Goal: Task Accomplishment & Management: Use online tool/utility

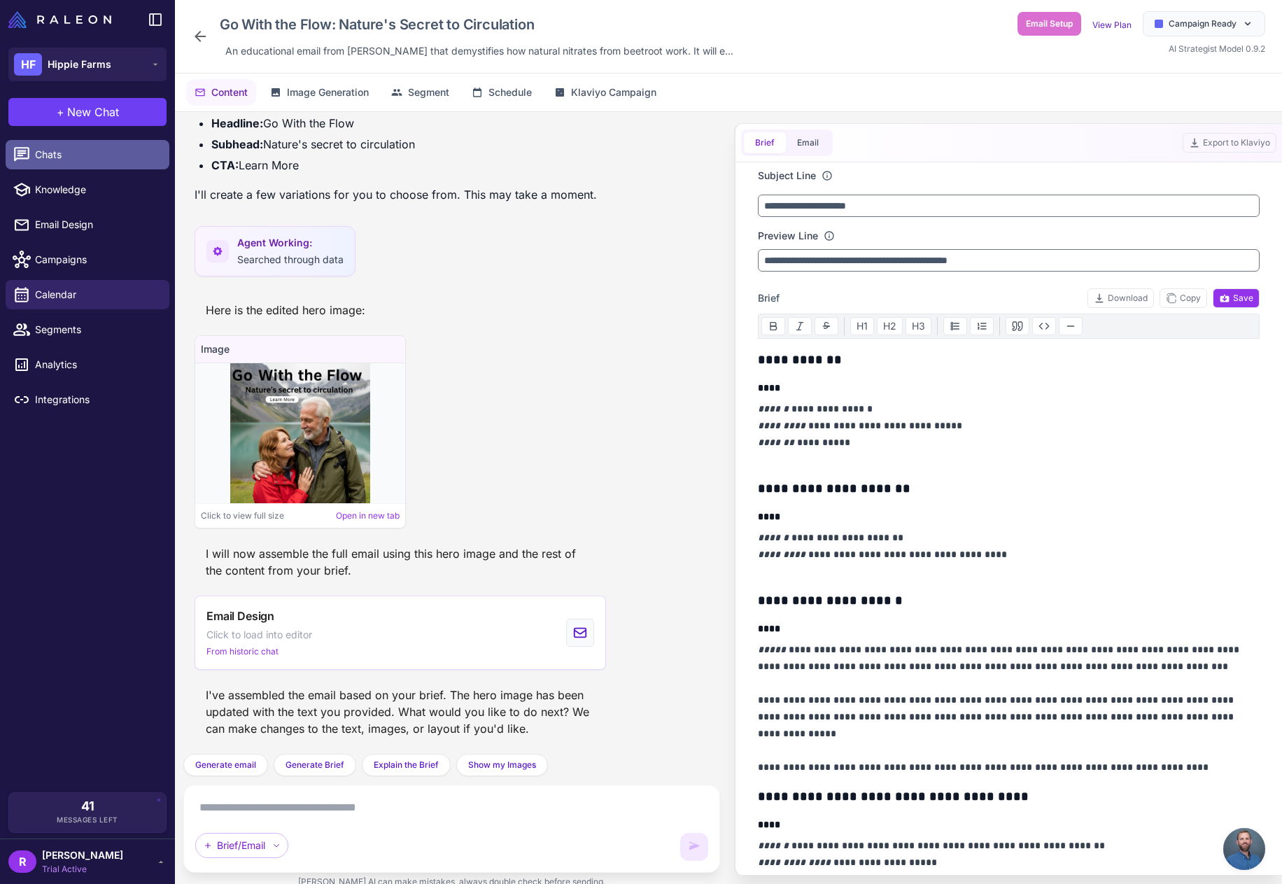
scroll to position [1379, 0]
click at [83, 117] on span "New Chat" at bounding box center [93, 112] width 52 height 17
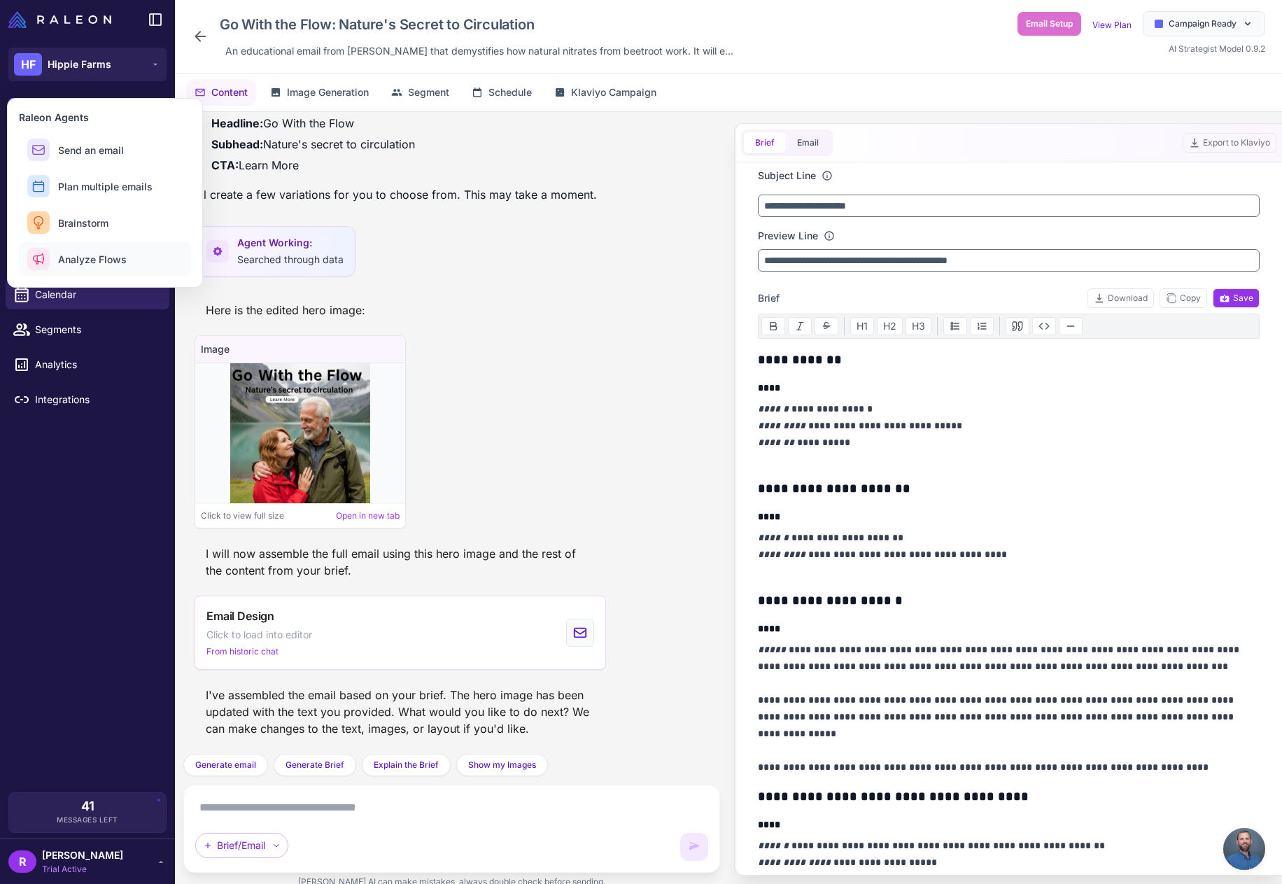
click at [95, 257] on span "Analyze Flows" at bounding box center [92, 259] width 69 height 15
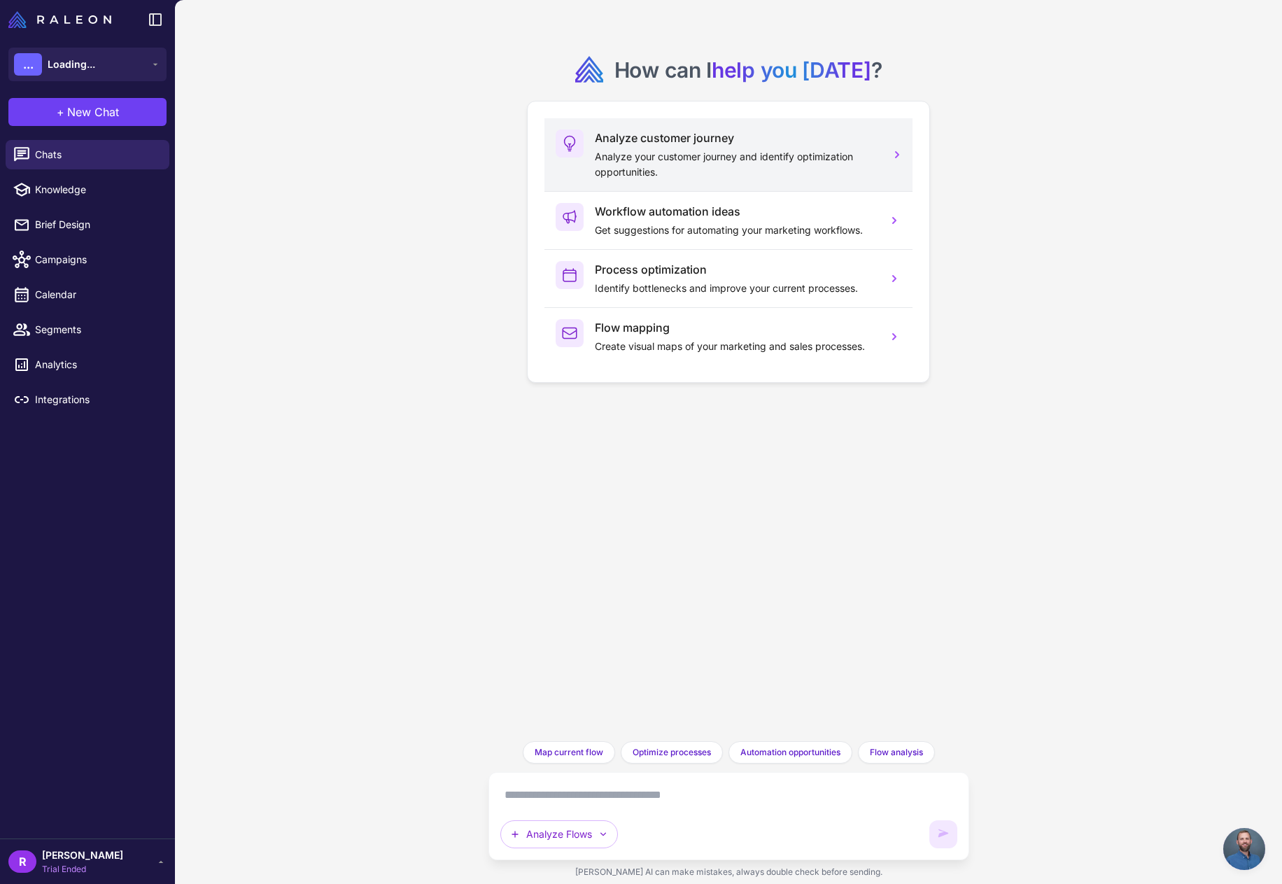
scroll to position [1379, 0]
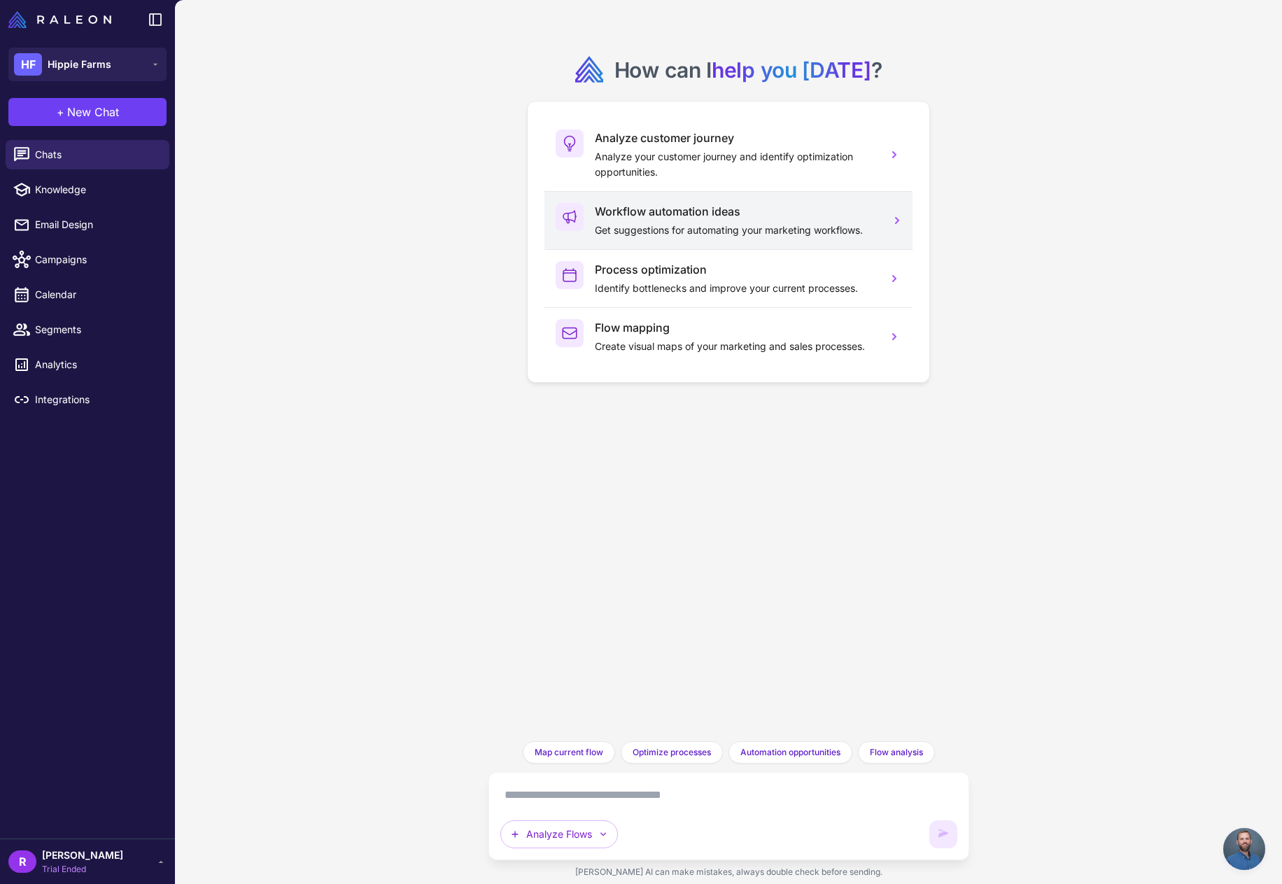
click at [707, 232] on p "Get suggestions for automating your marketing workflows." at bounding box center [735, 229] width 281 height 15
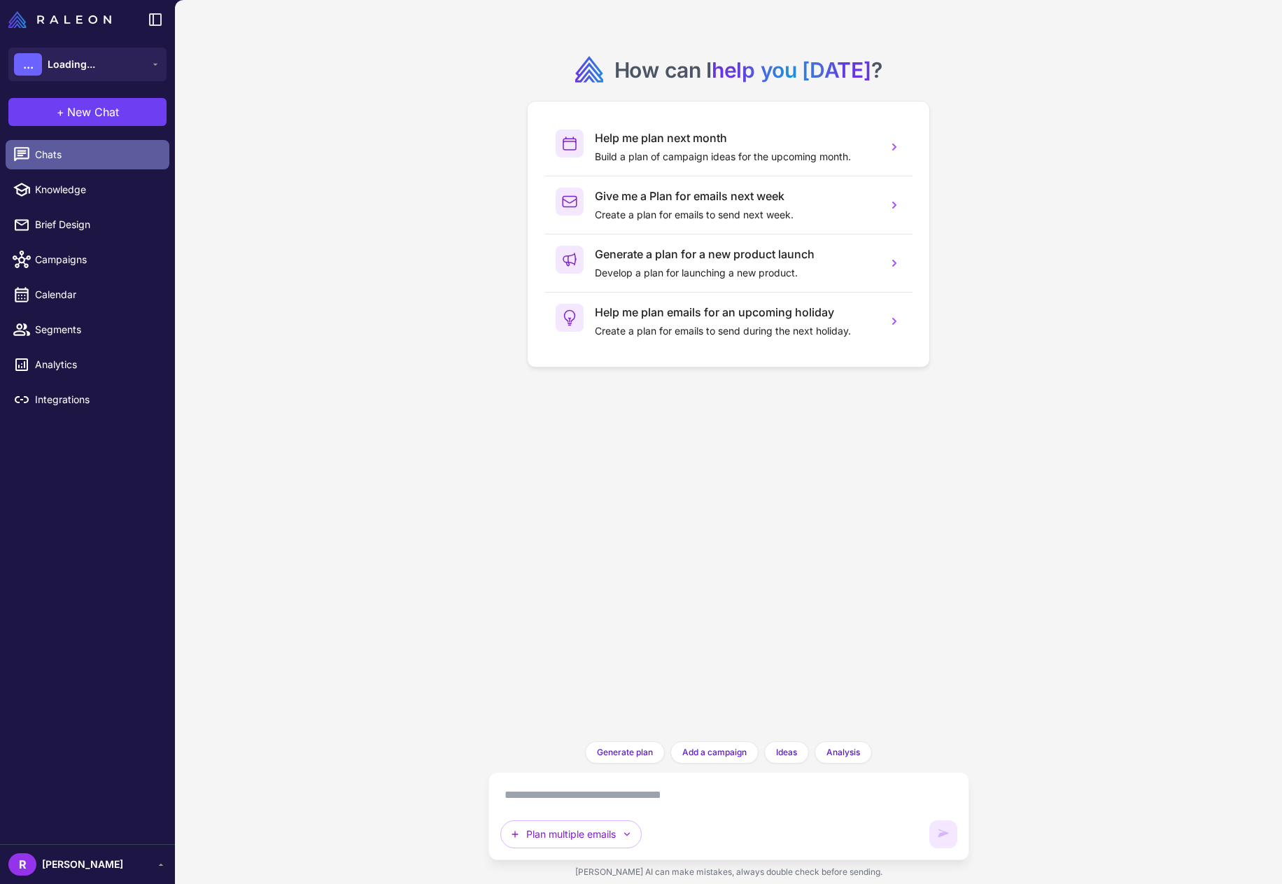
click at [61, 160] on span "Chats" at bounding box center [96, 154] width 123 height 15
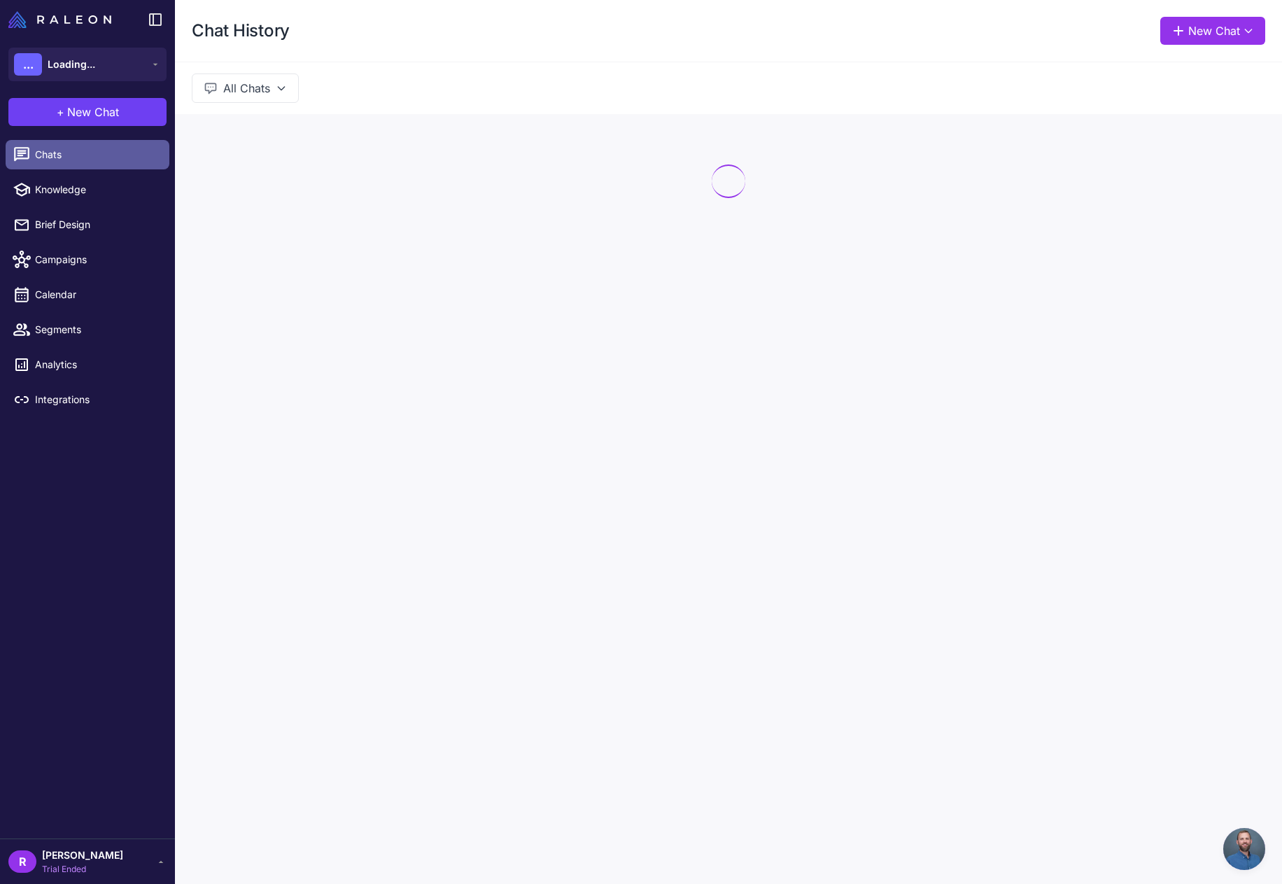
scroll to position [1379, 0]
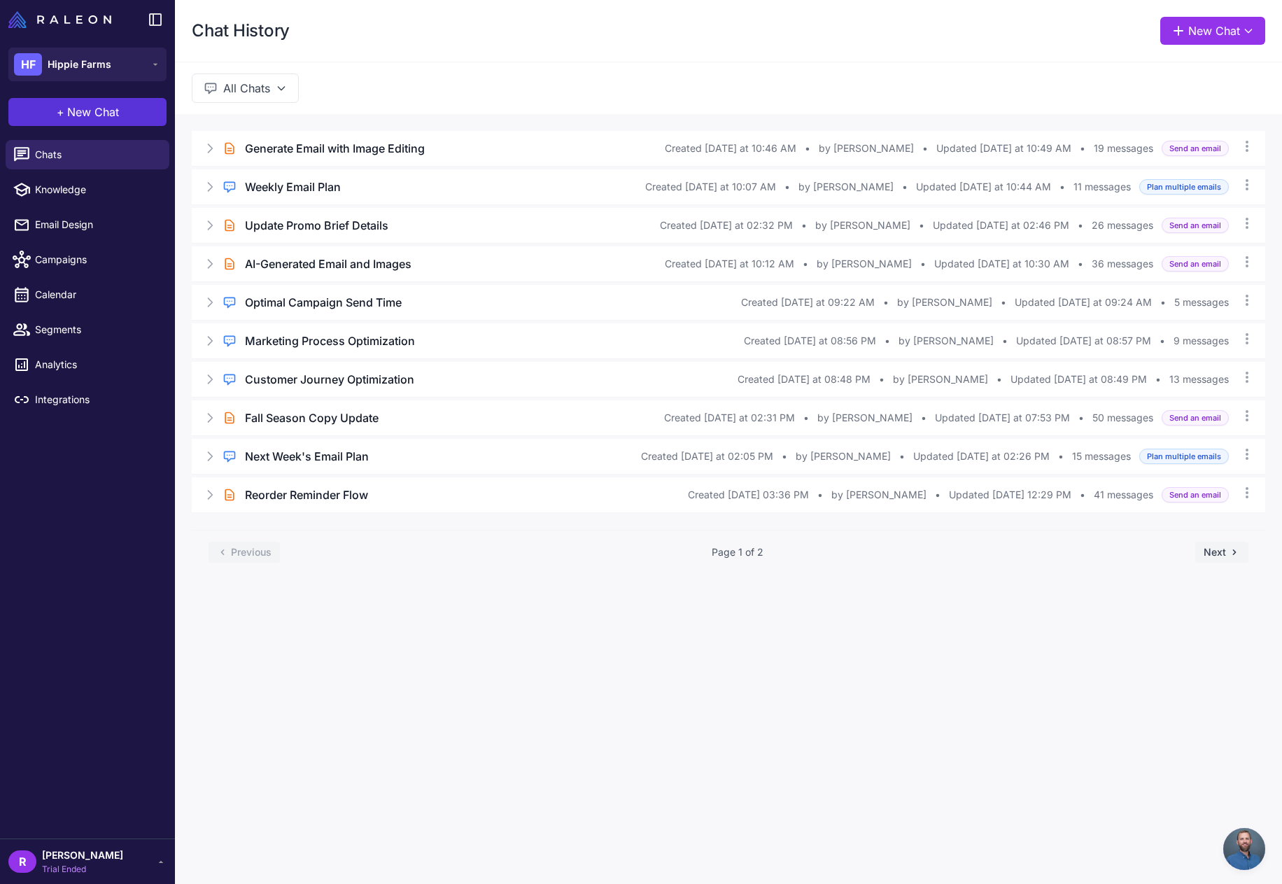
click at [80, 116] on span "New Chat" at bounding box center [93, 112] width 52 height 17
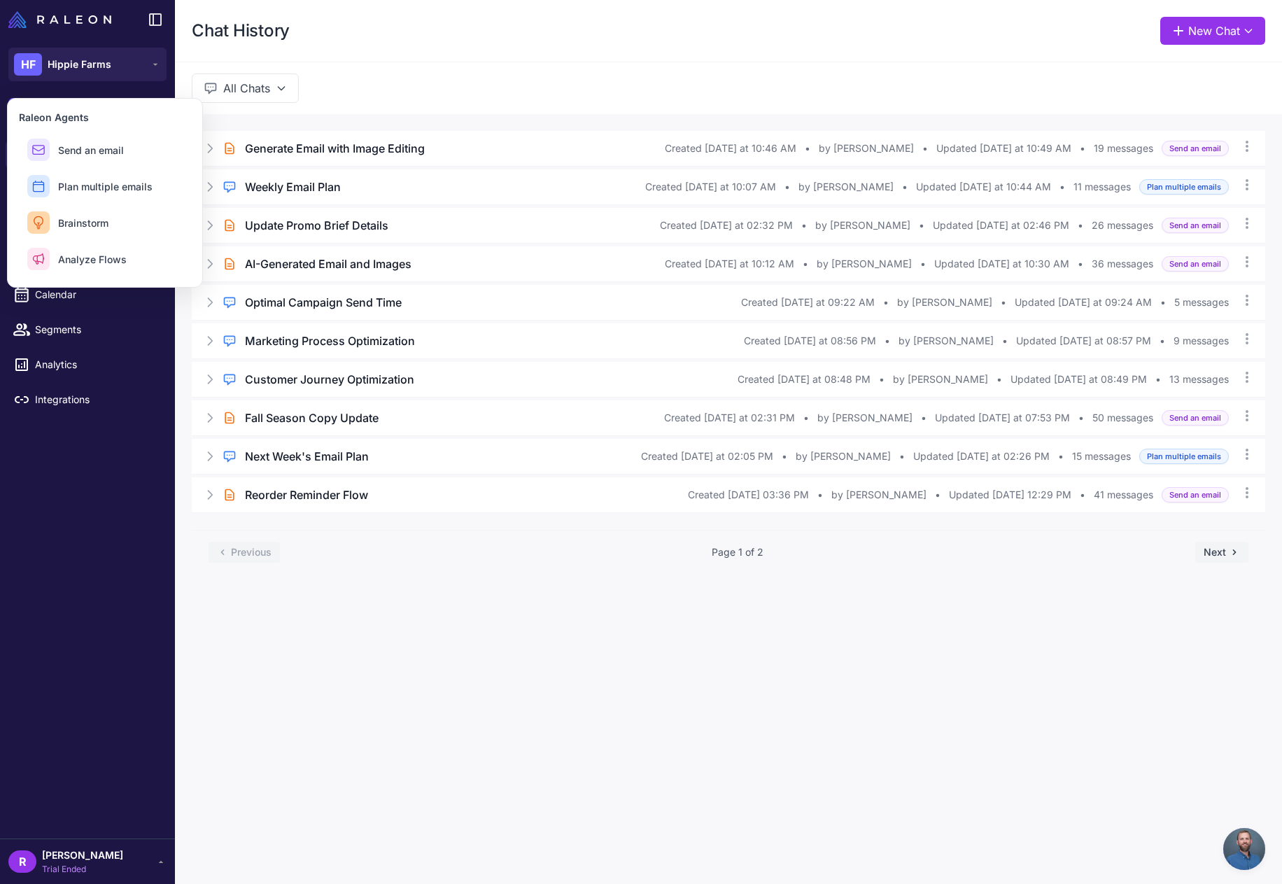
click at [80, 116] on h3 "Raleon Agents" at bounding box center [105, 117] width 172 height 15
click at [110, 548] on div "Chats Knowledge Email Design Campaigns Calendar Segments Analytics Integrations" at bounding box center [87, 486] width 175 height 704
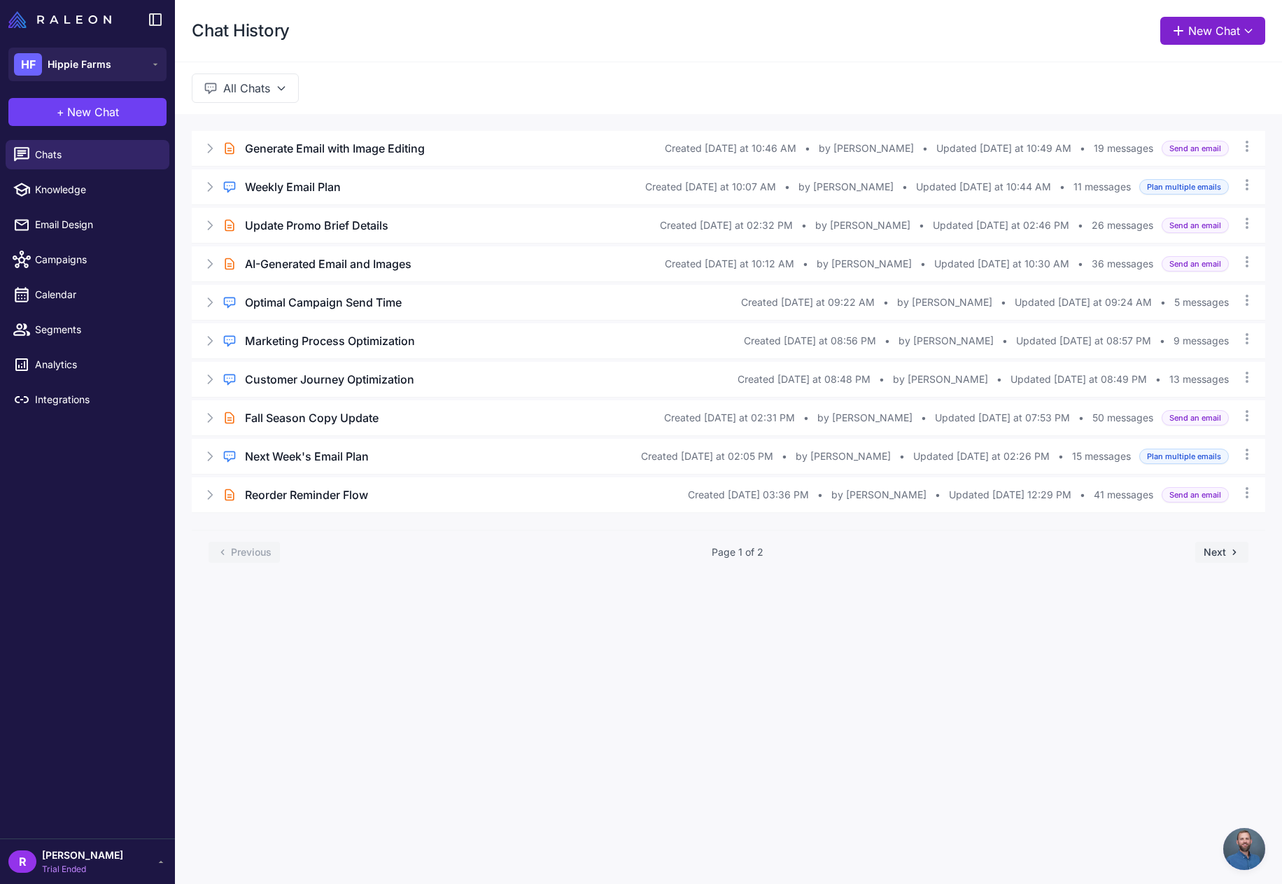
click at [1198, 25] on button "New Chat" at bounding box center [1212, 31] width 105 height 28
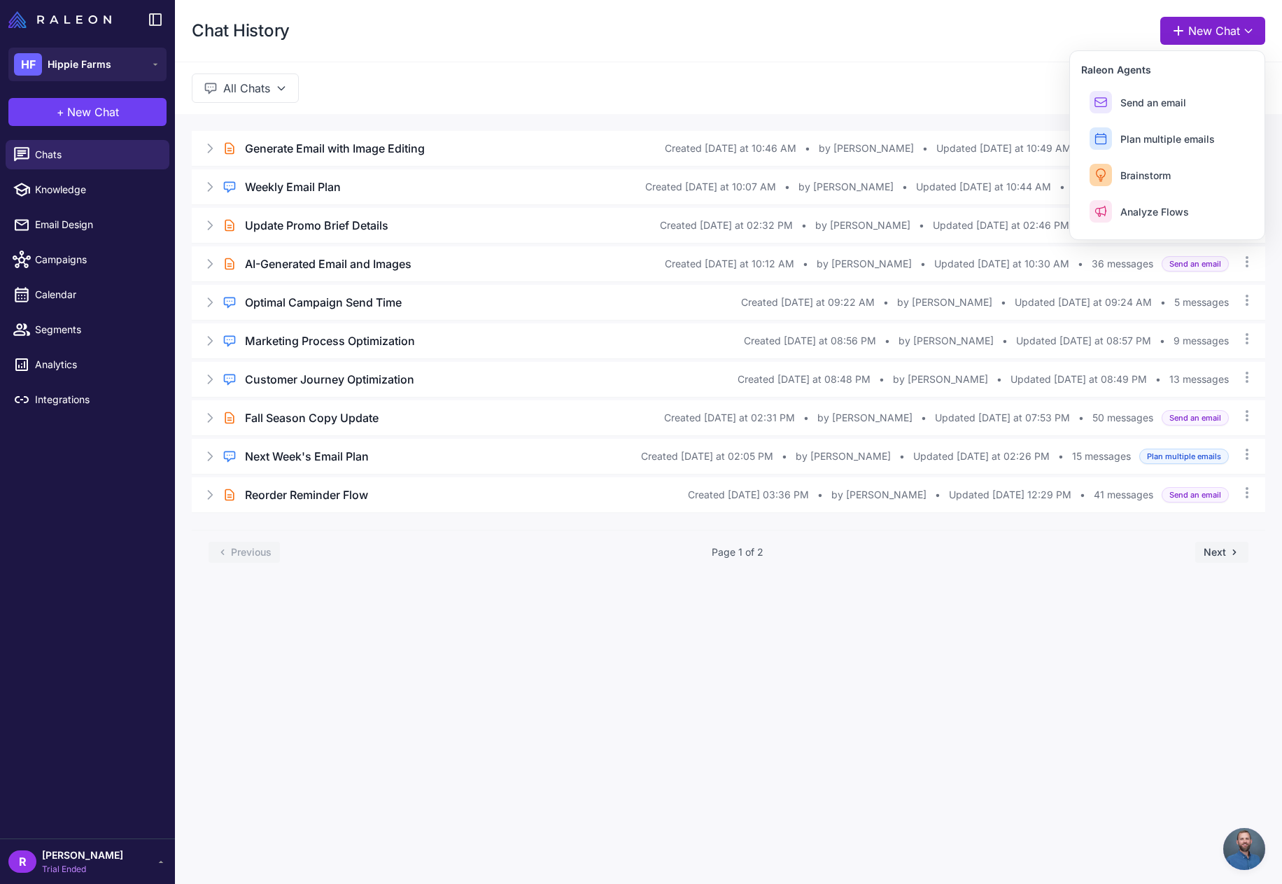
click at [1256, 27] on button "New Chat" at bounding box center [1212, 31] width 105 height 28
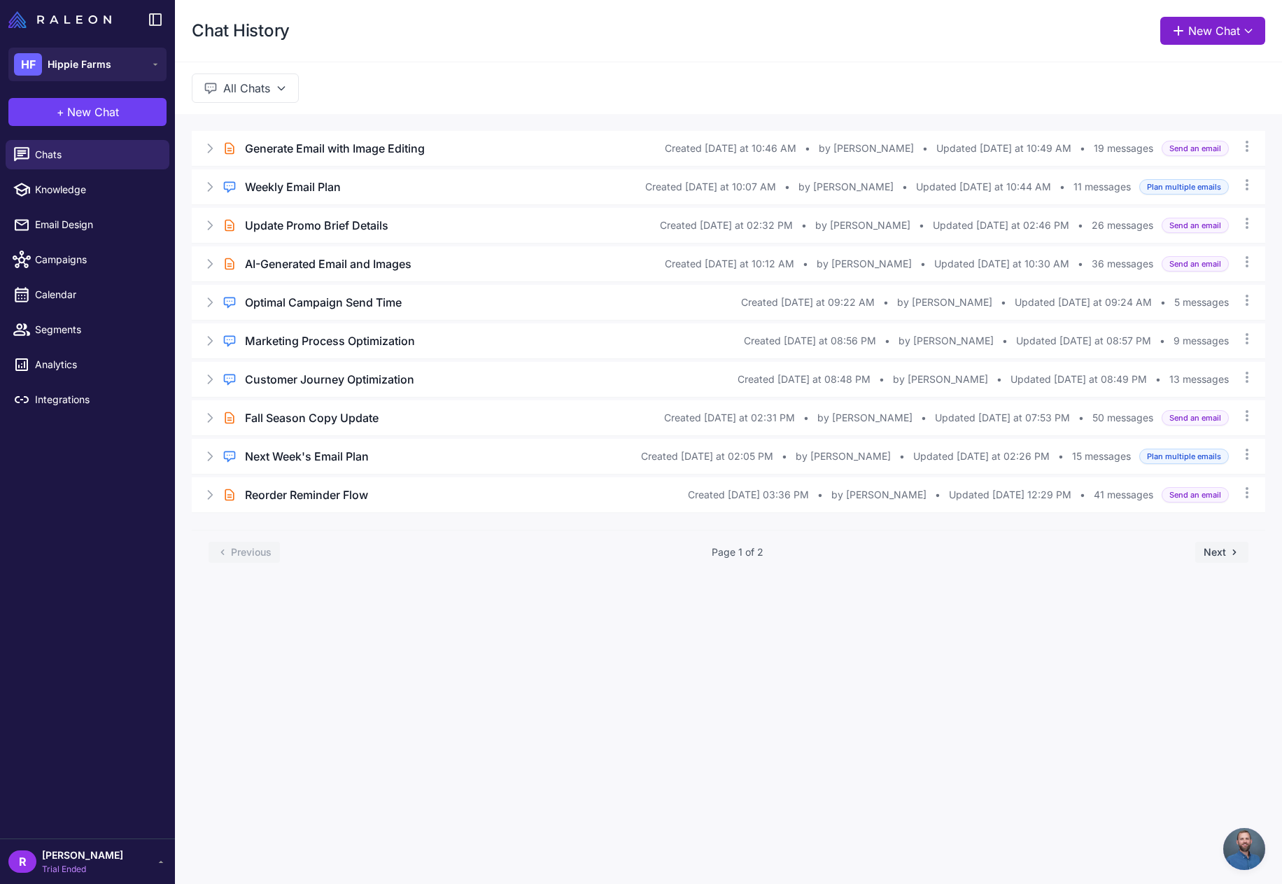
click at [1256, 27] on button "New Chat" at bounding box center [1212, 31] width 105 height 28
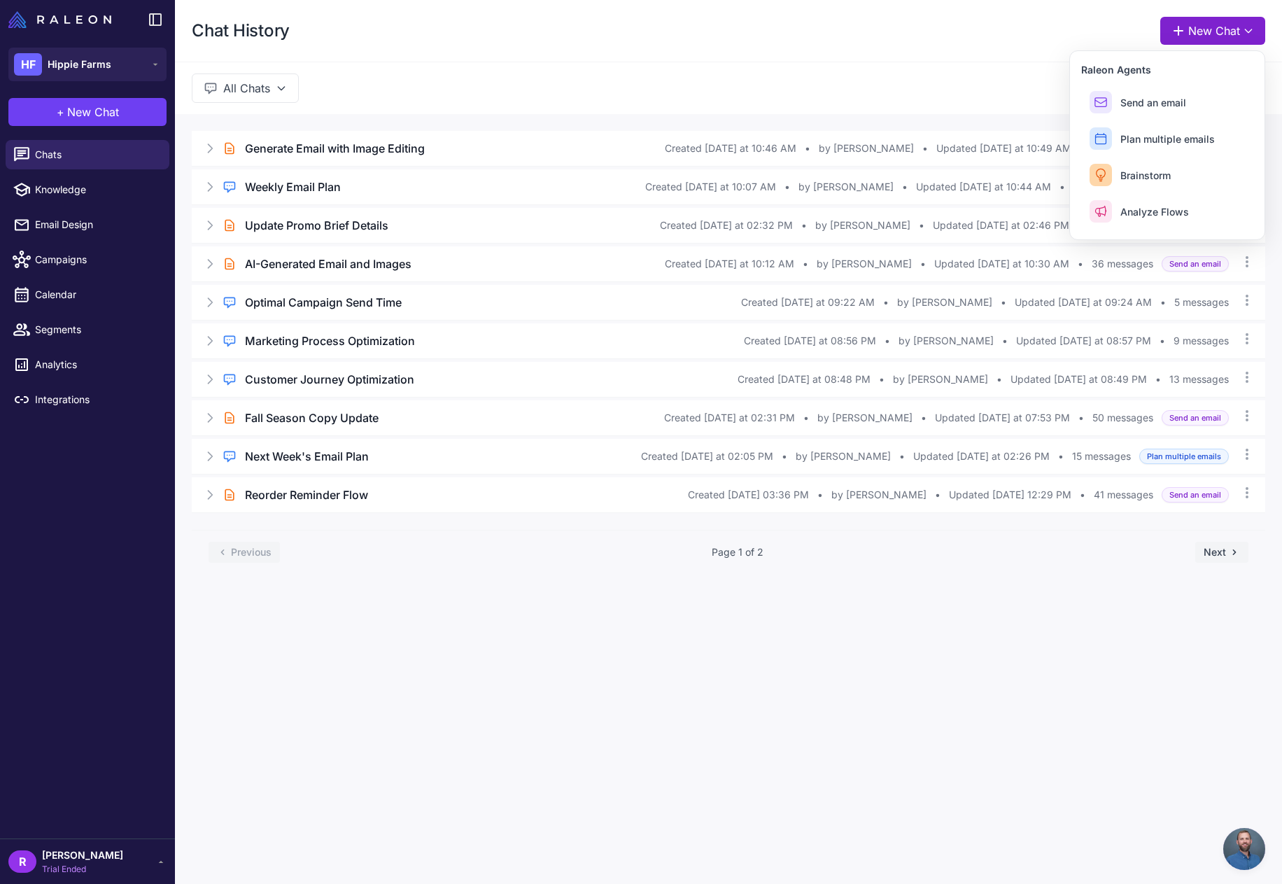
click at [1174, 38] on button "New Chat" at bounding box center [1212, 31] width 105 height 28
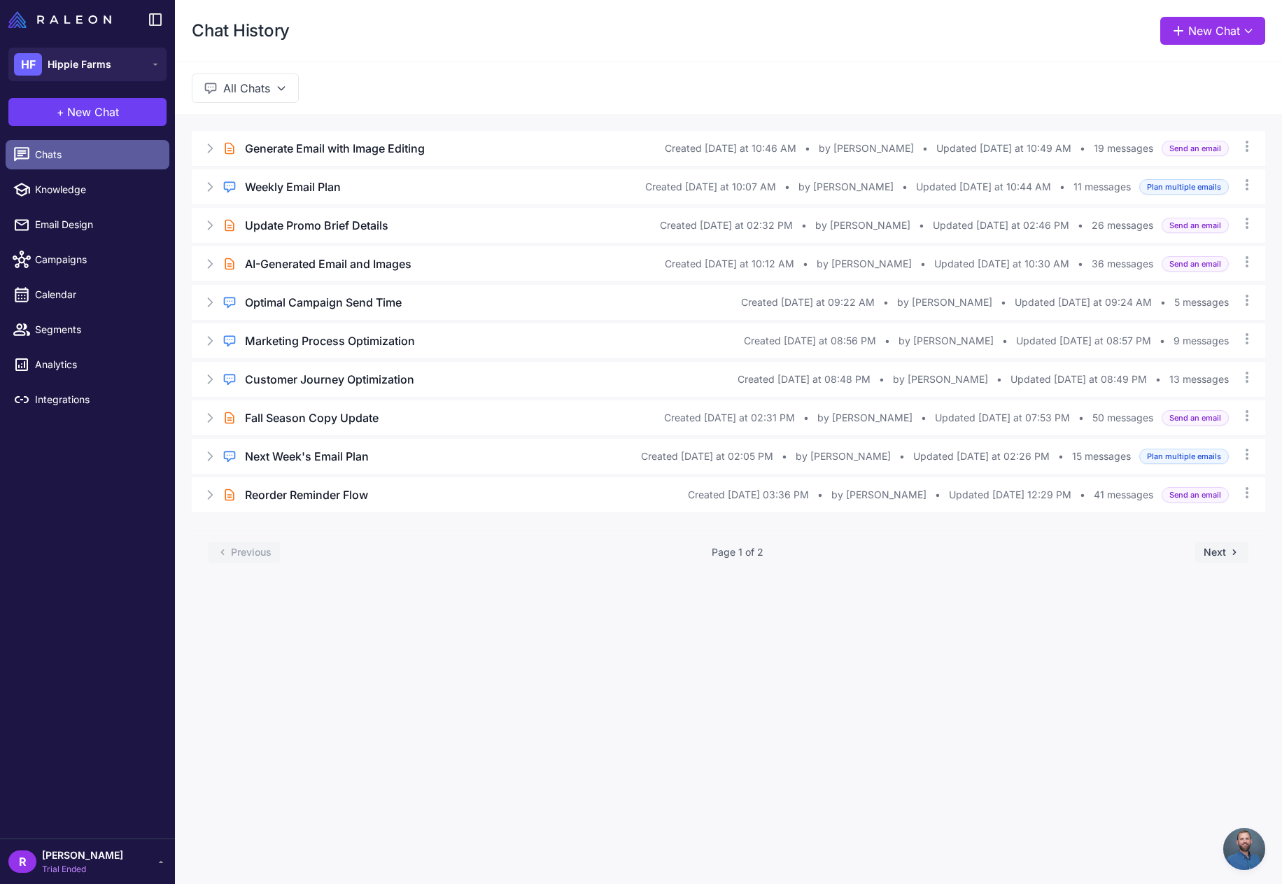
click at [71, 154] on span "Chats" at bounding box center [96, 154] width 123 height 15
click at [91, 118] on span "New Chat" at bounding box center [93, 112] width 52 height 17
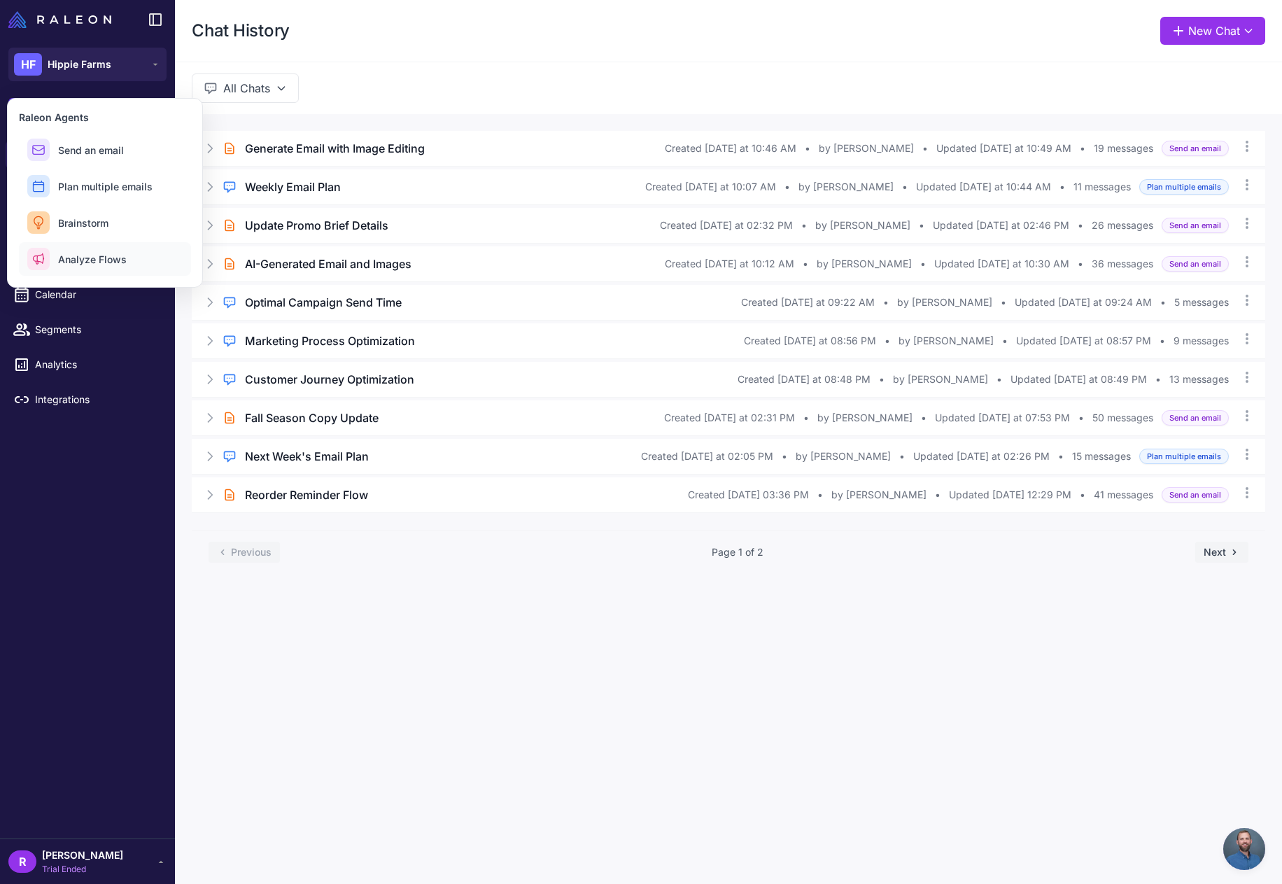
click at [108, 262] on span "Analyze Flows" at bounding box center [92, 259] width 69 height 15
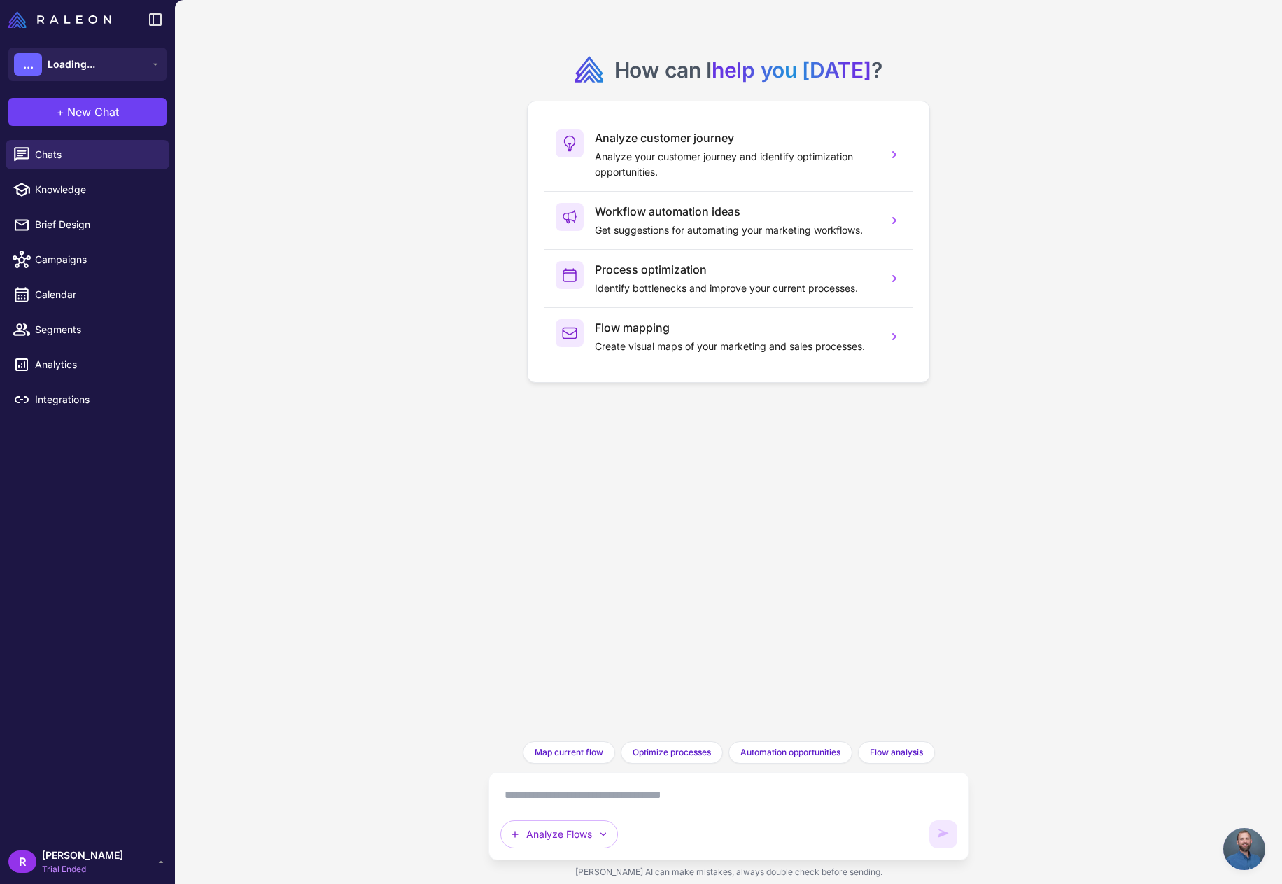
scroll to position [1379, 0]
click at [529, 804] on textarea at bounding box center [728, 795] width 457 height 22
click at [532, 793] on textarea "**********" at bounding box center [728, 795] width 457 height 22
click at [758, 800] on textarea "**********" at bounding box center [728, 795] width 457 height 22
type textarea "**********"
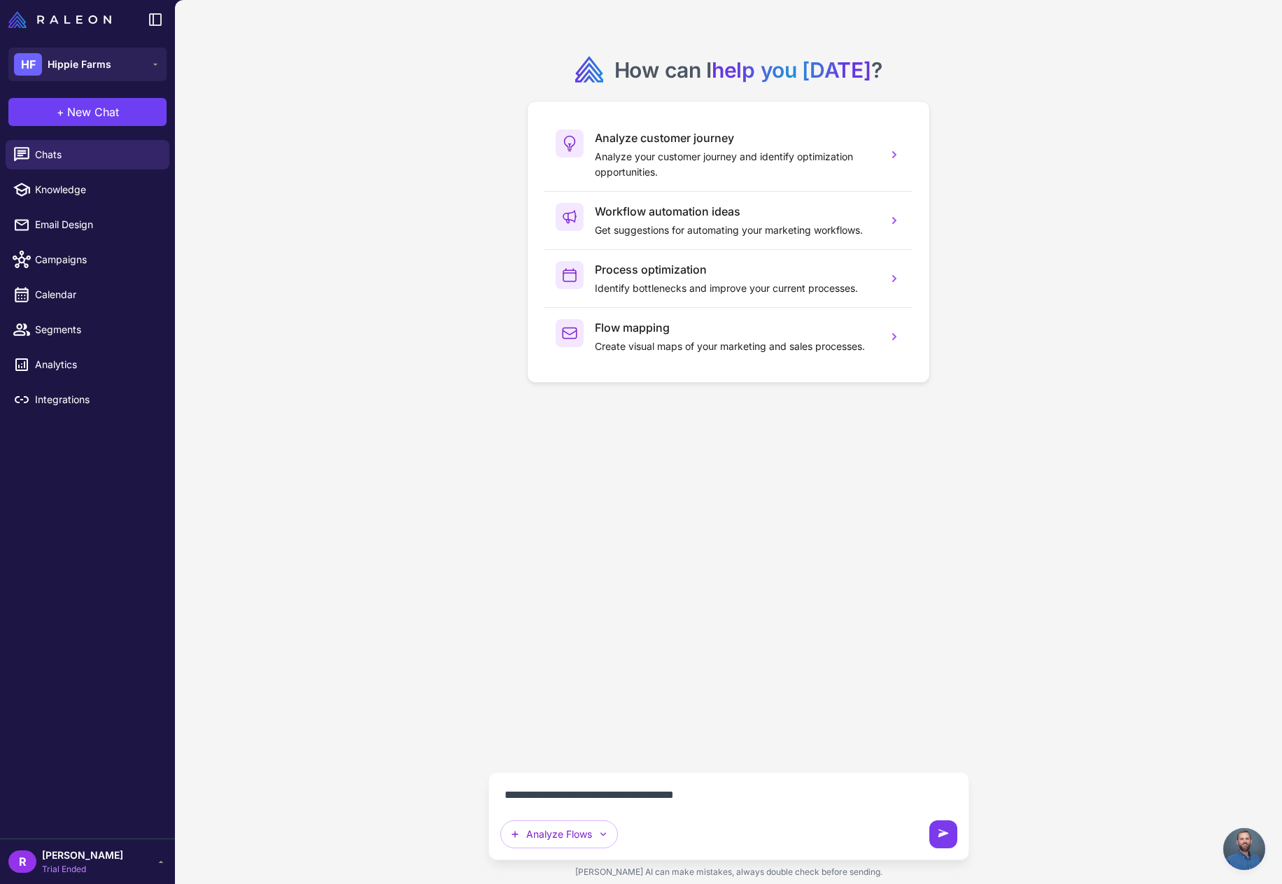
click at [949, 835] on icon at bounding box center [943, 834] width 14 height 14
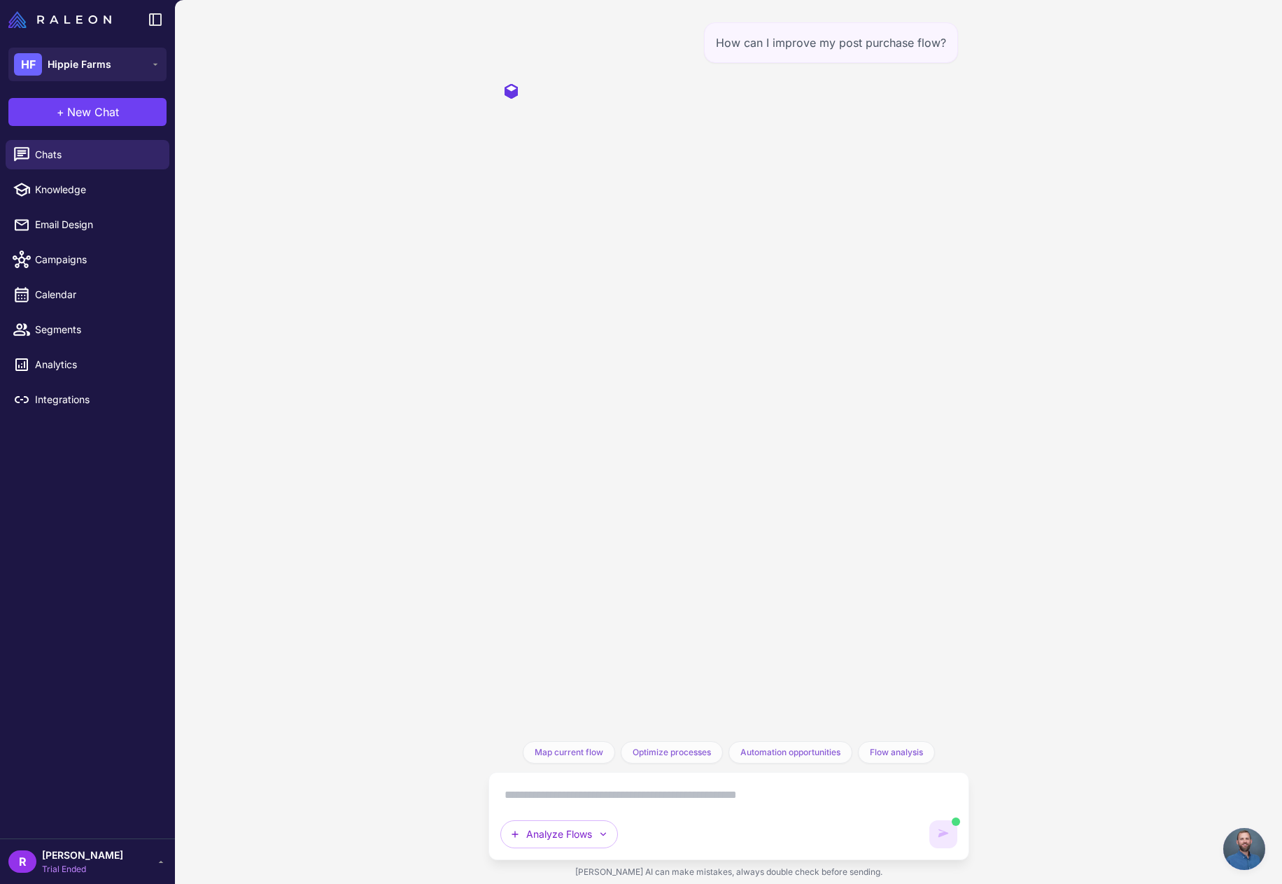
click at [82, 864] on span "Trial Ended" at bounding box center [82, 869] width 81 height 13
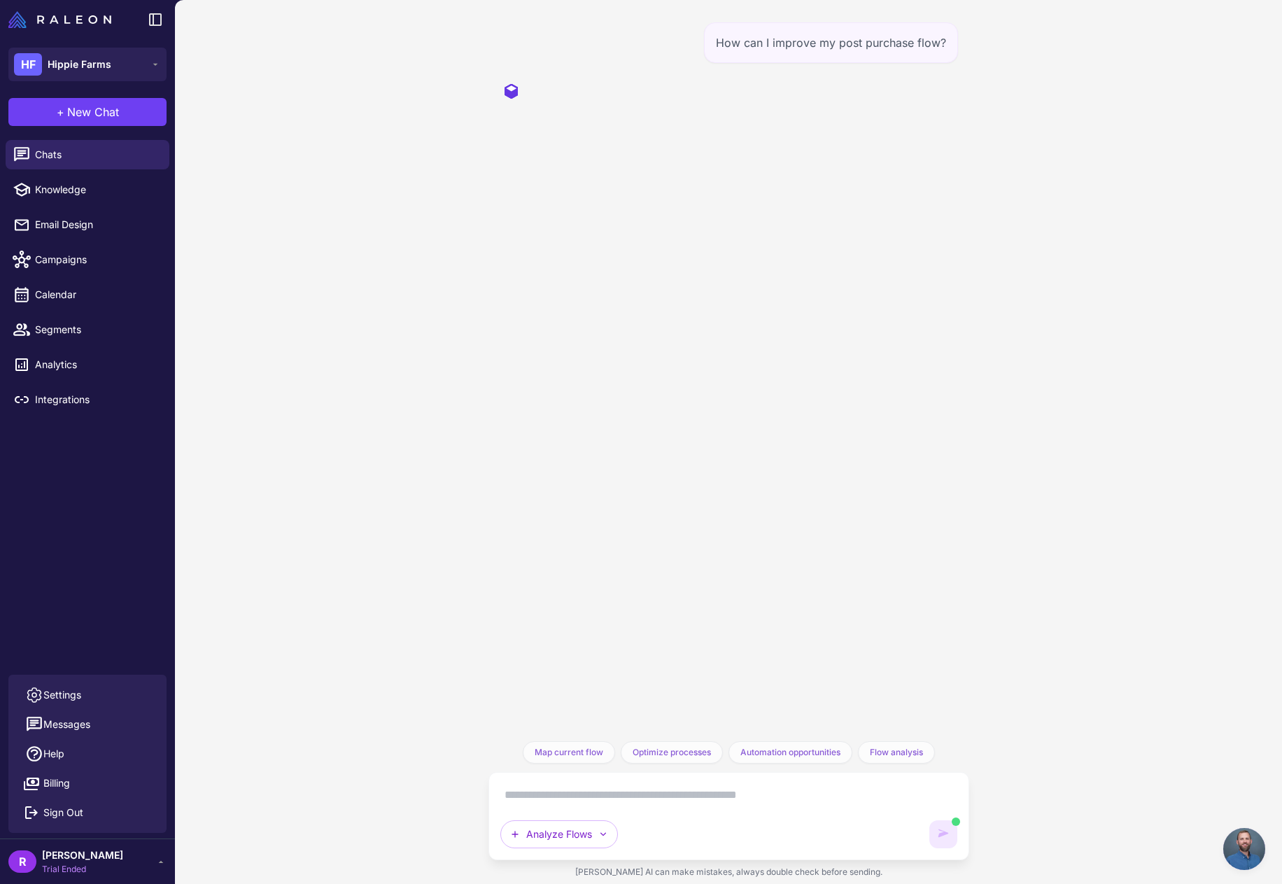
click at [303, 691] on div "How can I improve my post purchase flow? Map current flow Analyze and map your …" at bounding box center [728, 442] width 1107 height 884
click at [95, 778] on link "Billing" at bounding box center [87, 782] width 147 height 29
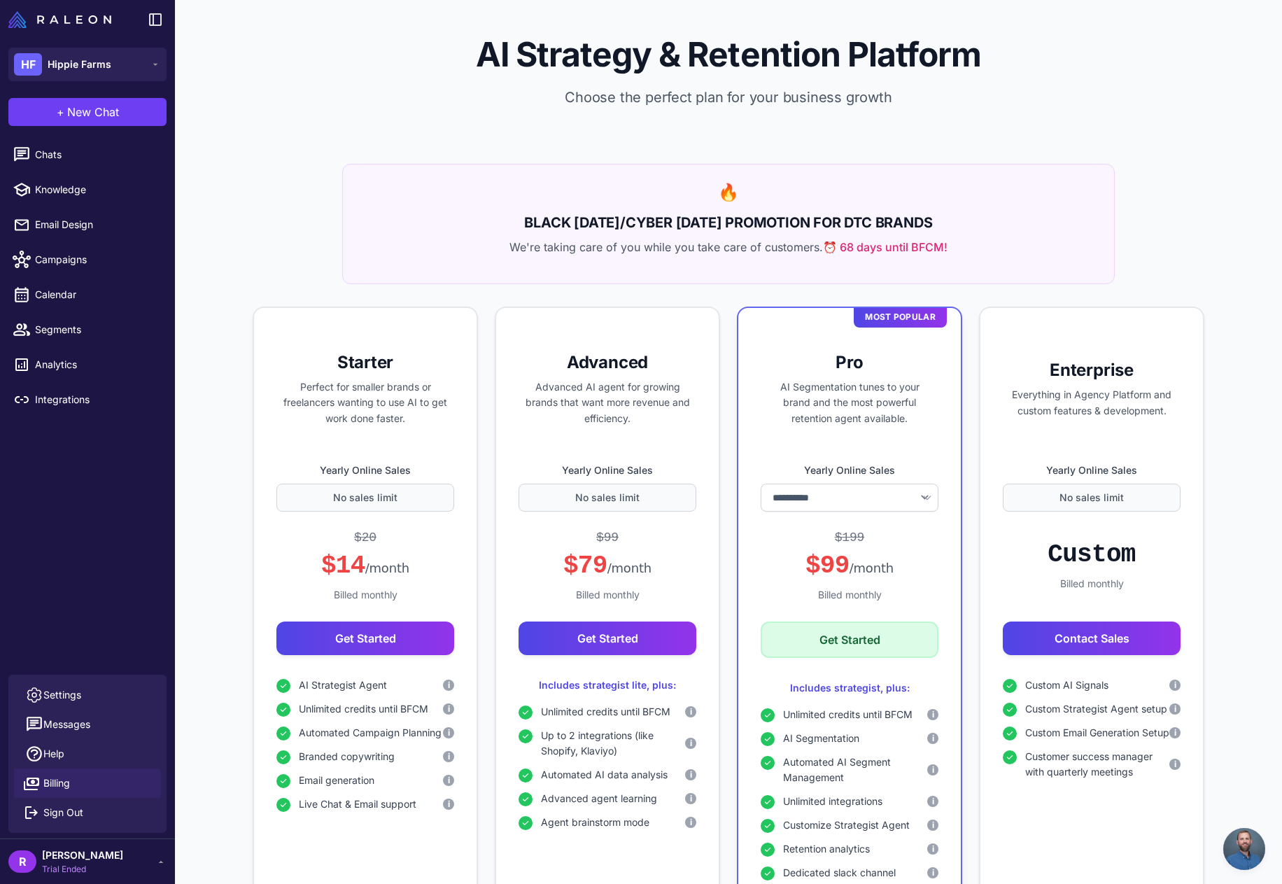
select select "******"
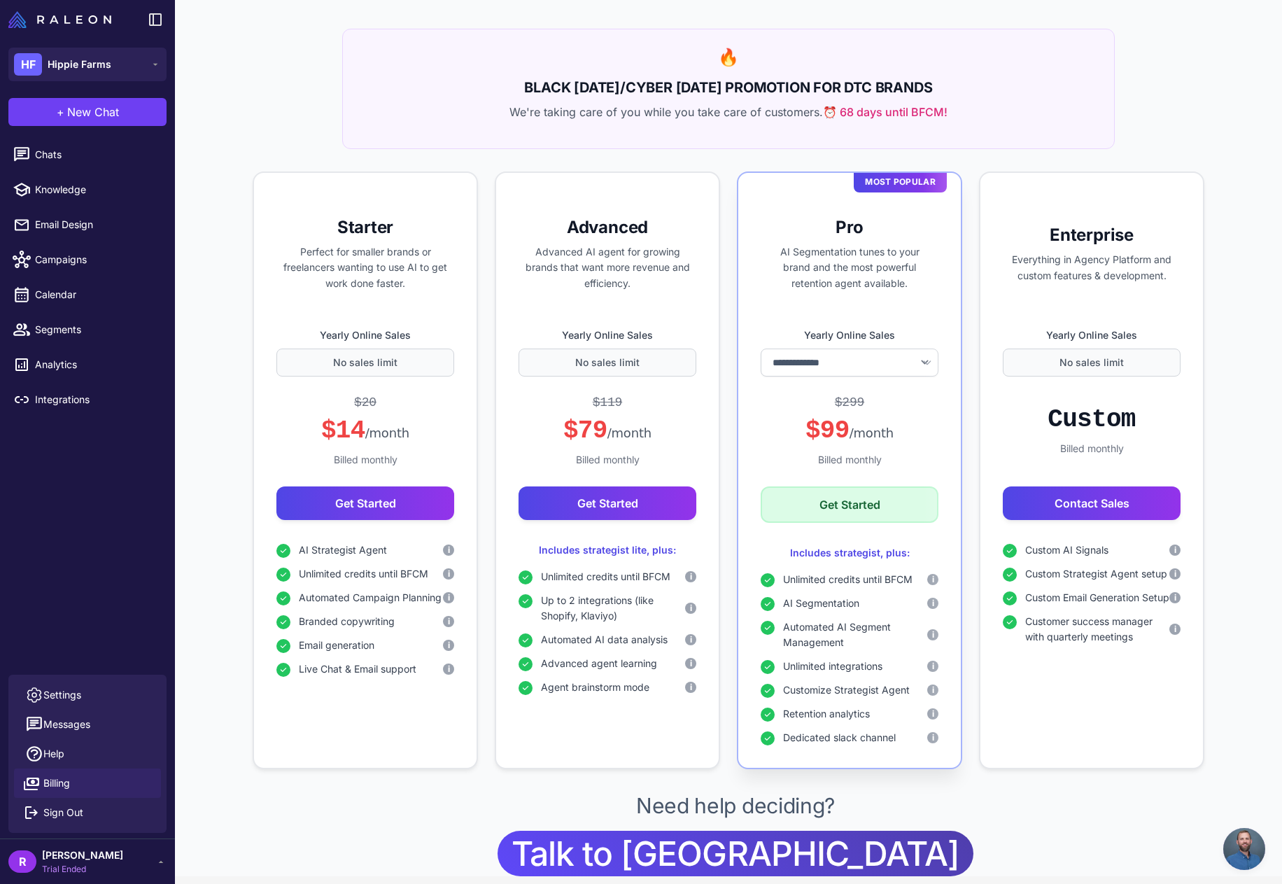
scroll to position [140, 0]
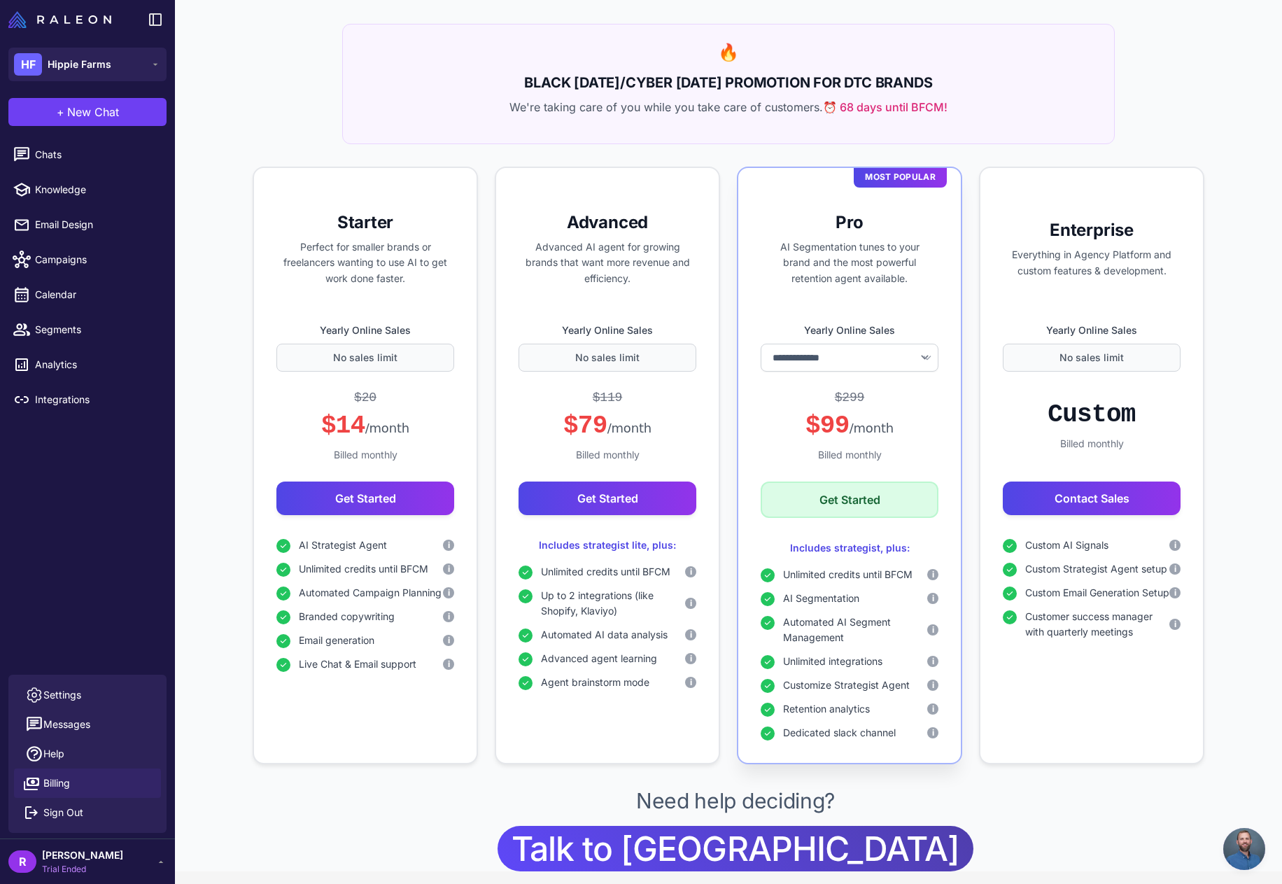
click at [851, 623] on span "Automated AI Segment Management" at bounding box center [855, 629] width 144 height 31
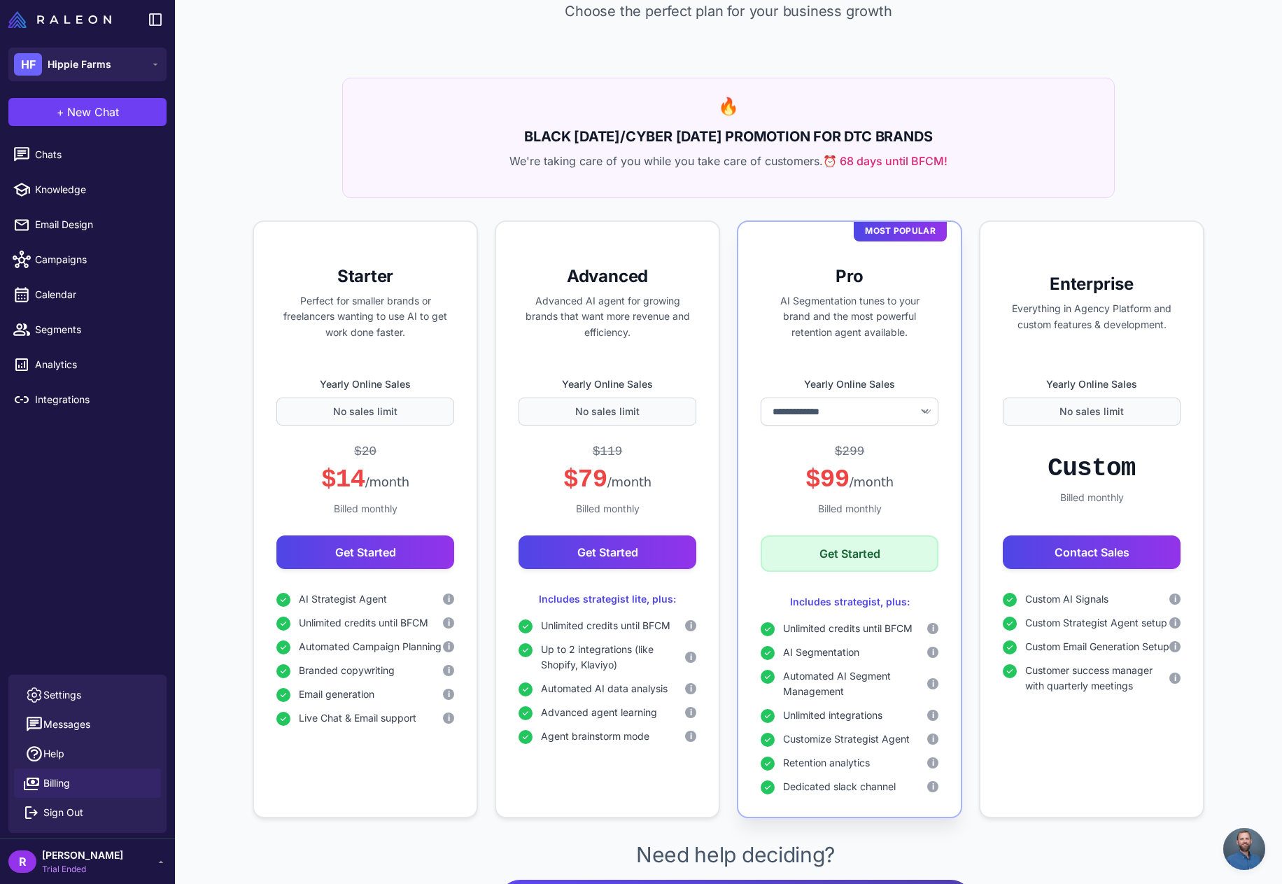
scroll to position [155, 0]
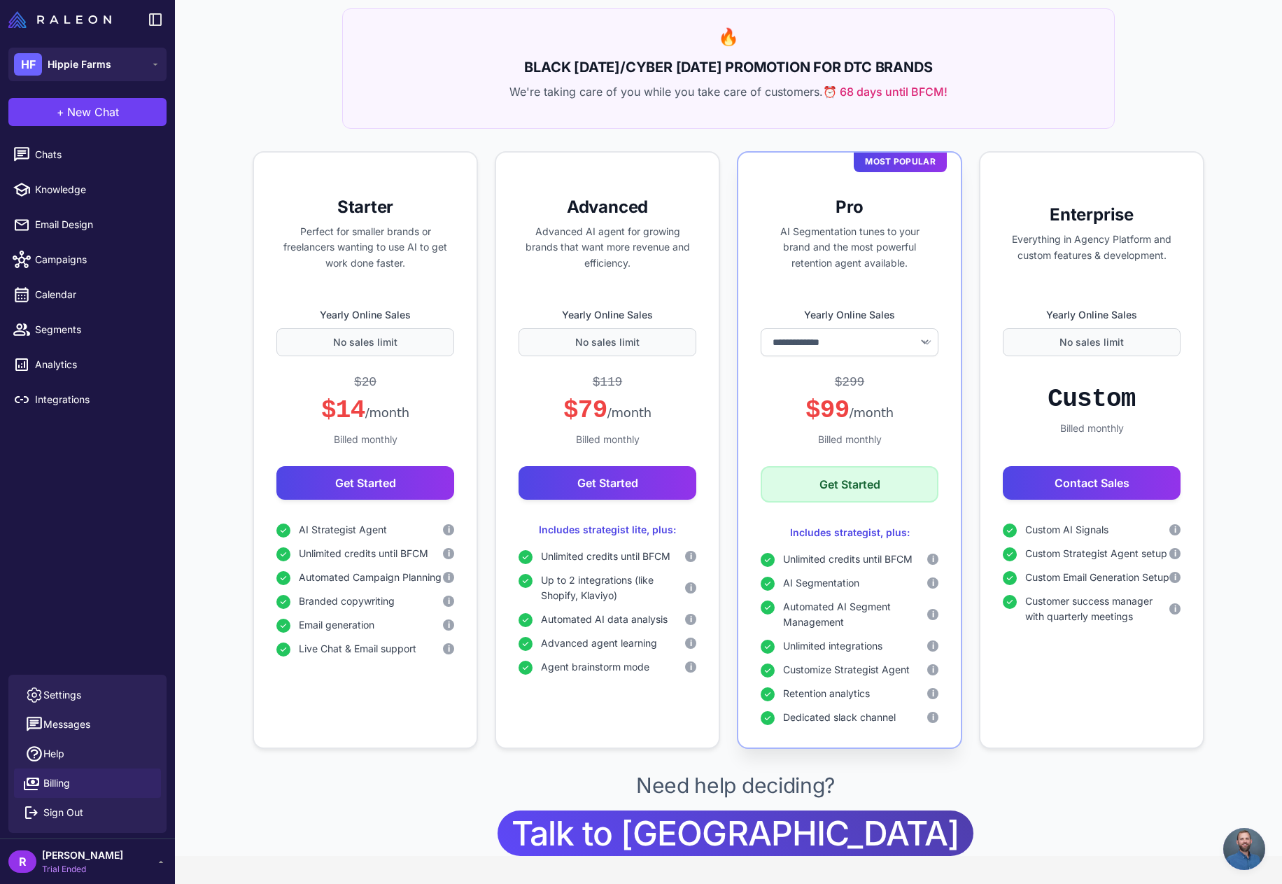
click at [864, 486] on button "Get Started" at bounding box center [849, 484] width 178 height 36
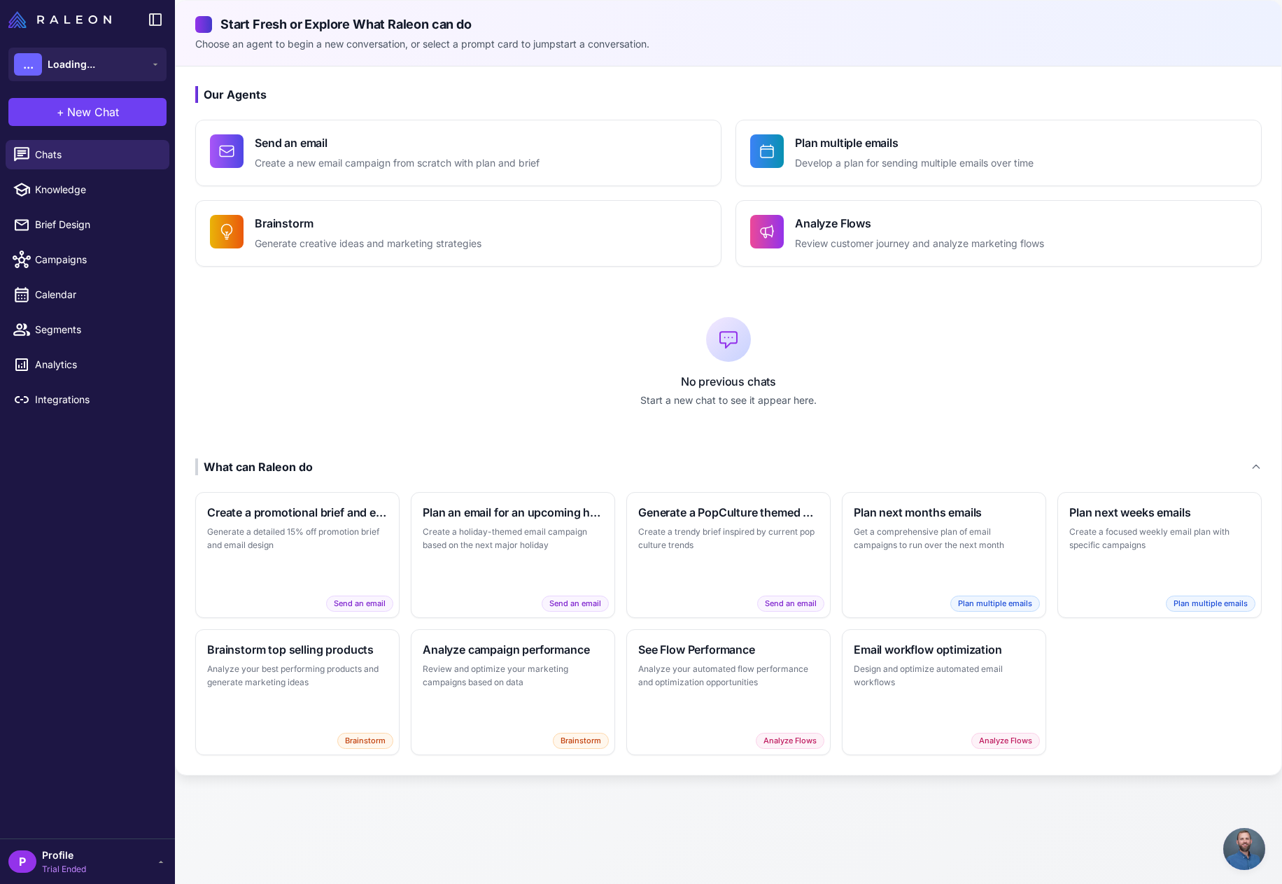
scroll to position [1379, 0]
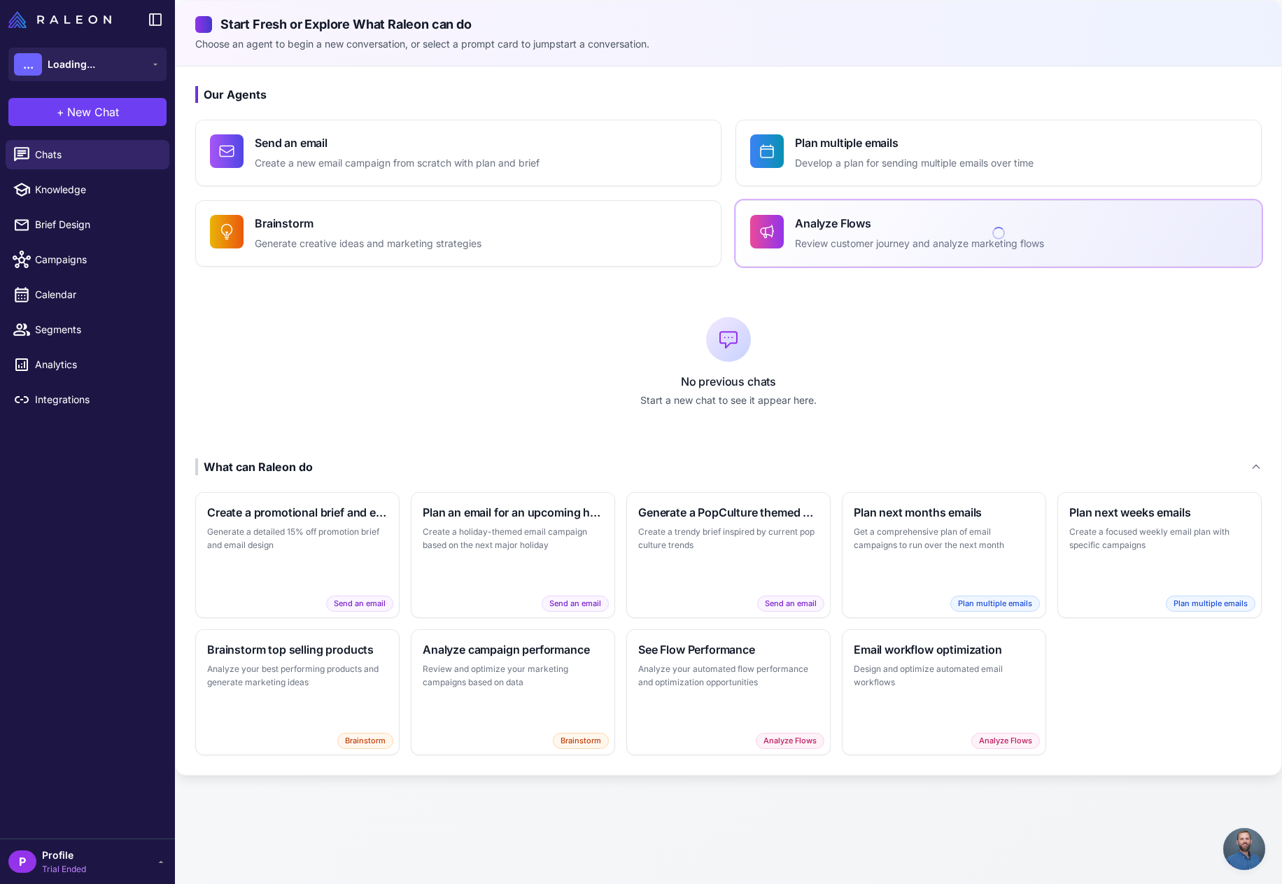
click at [875, 223] on h4 "Analyze Flows" at bounding box center [919, 223] width 249 height 17
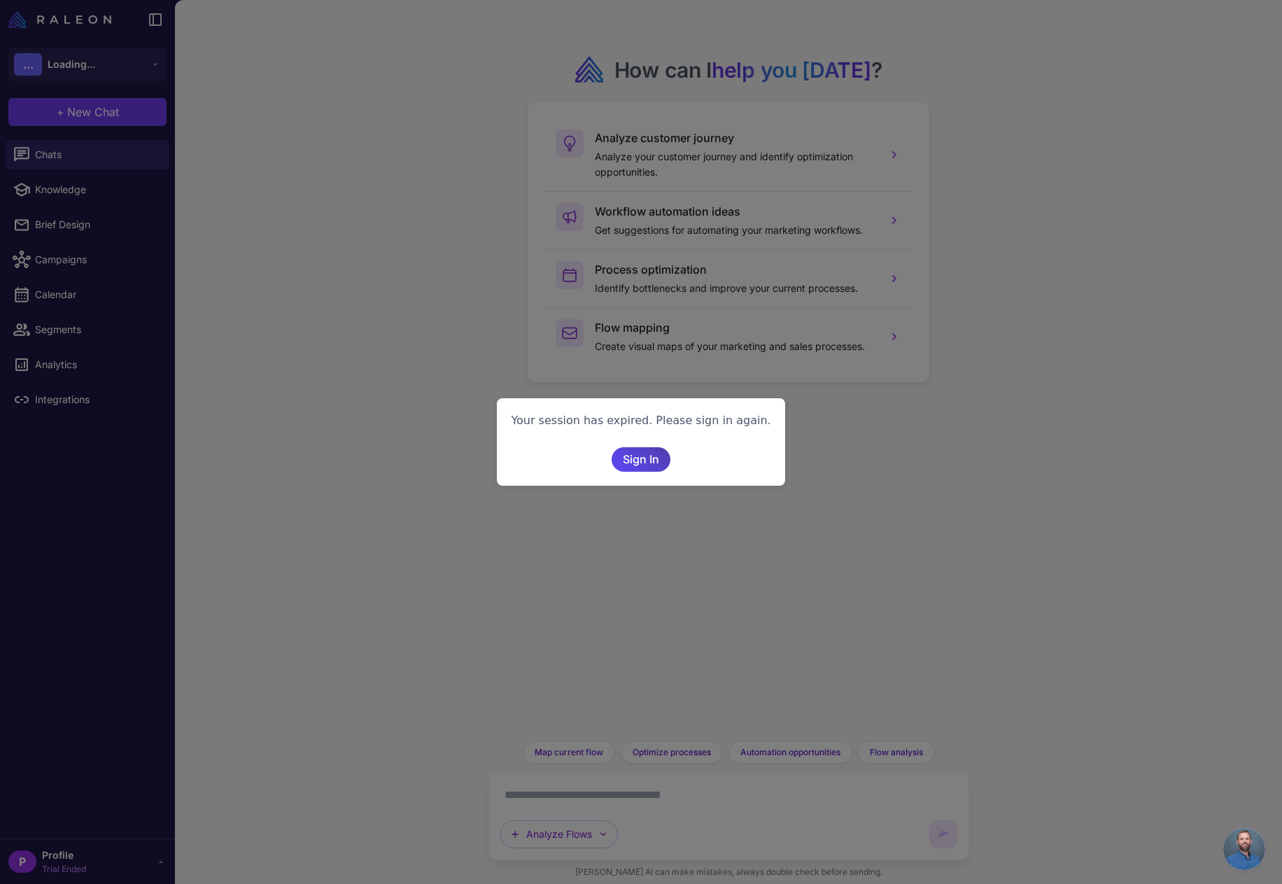
scroll to position [1379, 0]
click at [635, 453] on span "Sign In" at bounding box center [641, 459] width 36 height 24
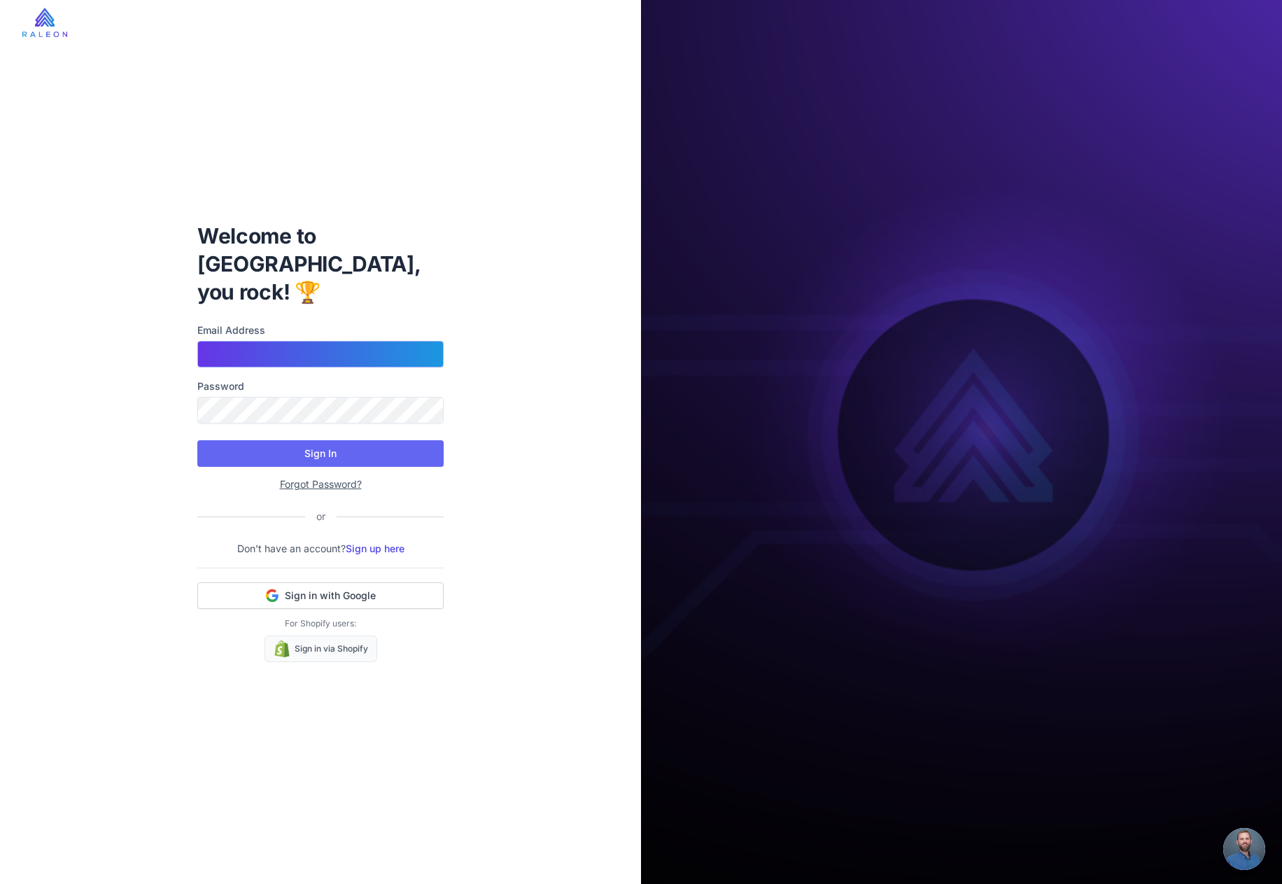
click at [320, 341] on input "Email Address" at bounding box center [320, 354] width 246 height 27
type input "**********"
click at [297, 588] on span "Sign in with Google" at bounding box center [330, 595] width 91 height 14
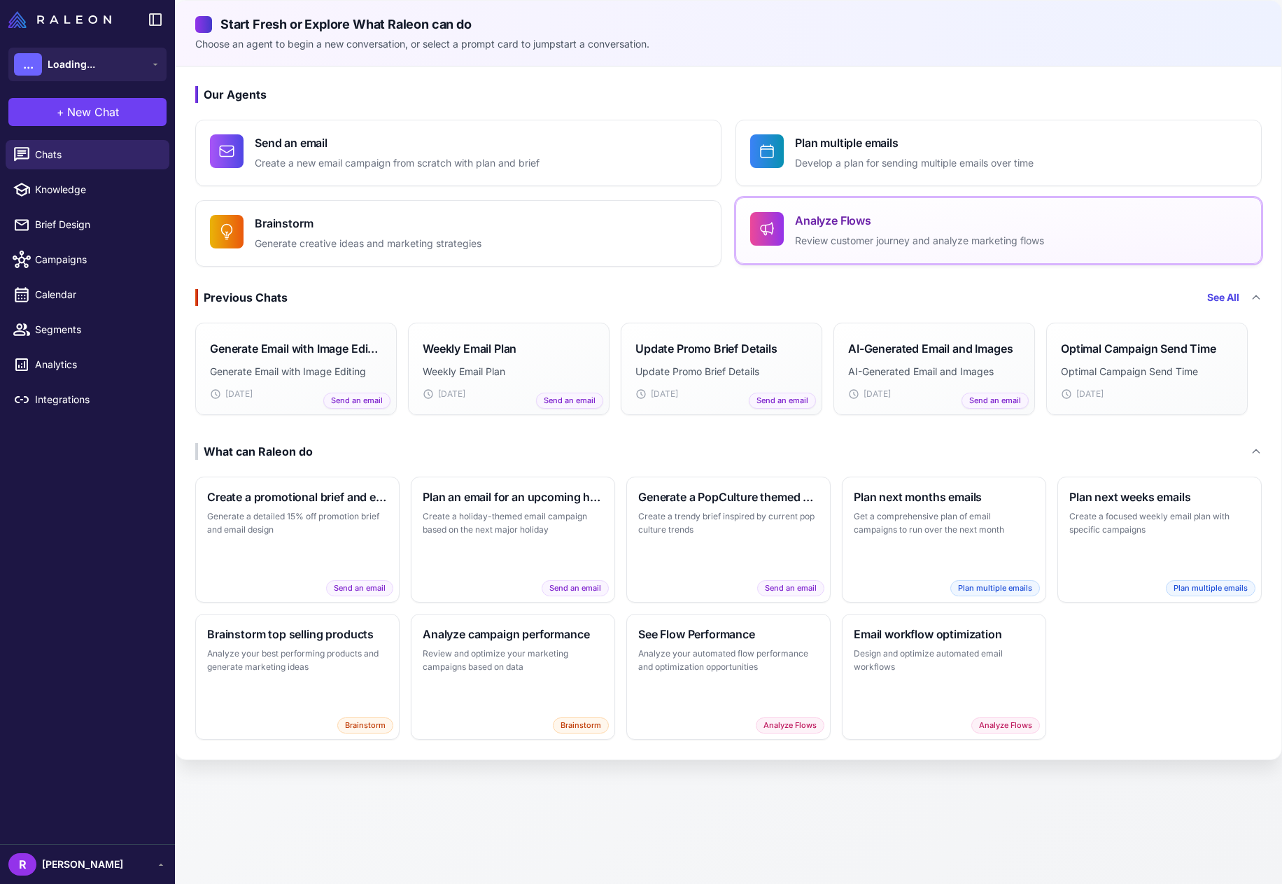
drag, startPoint x: 931, startPoint y: 218, endPoint x: 898, endPoint y: 229, distance: 34.7
click at [931, 218] on h4 "Analyze Flows" at bounding box center [919, 220] width 249 height 17
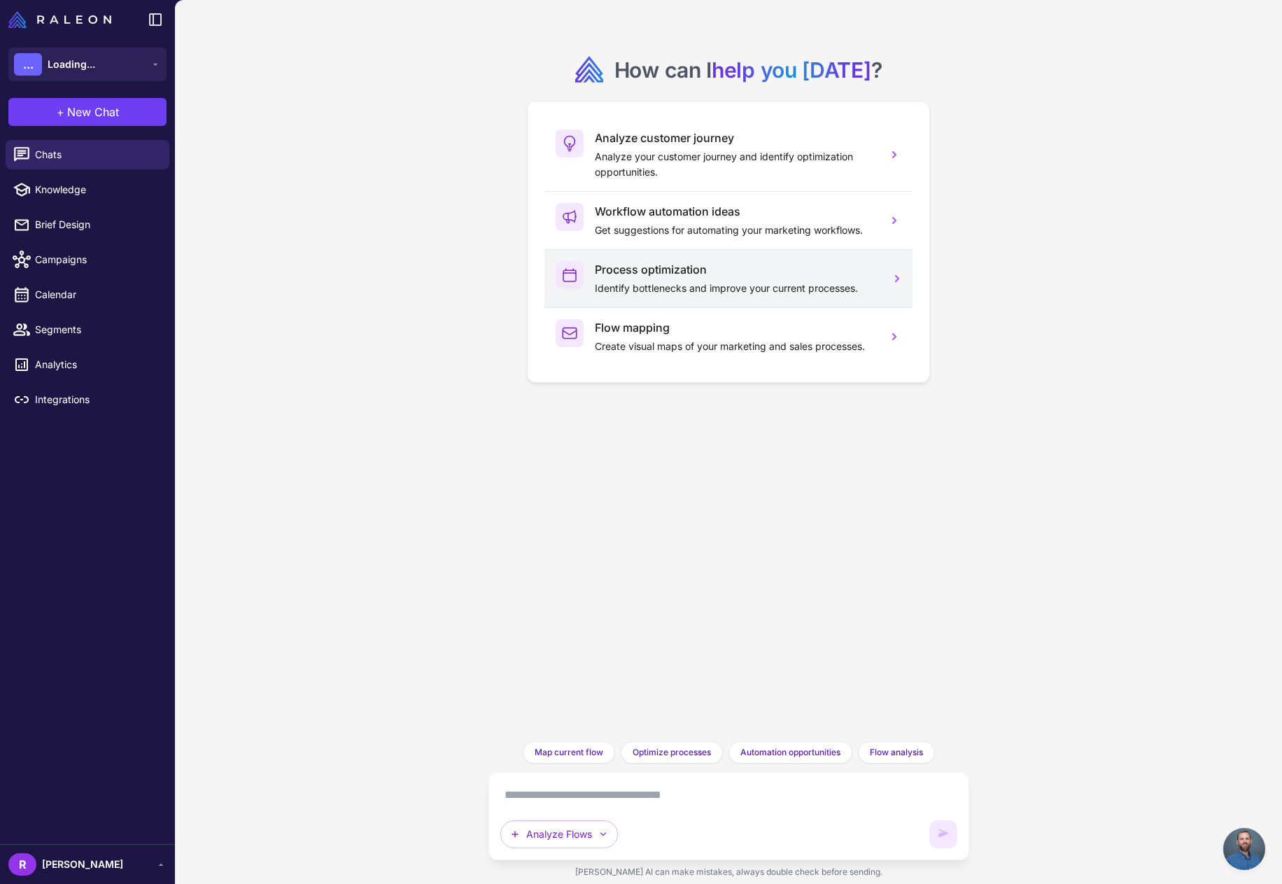
scroll to position [1379, 0]
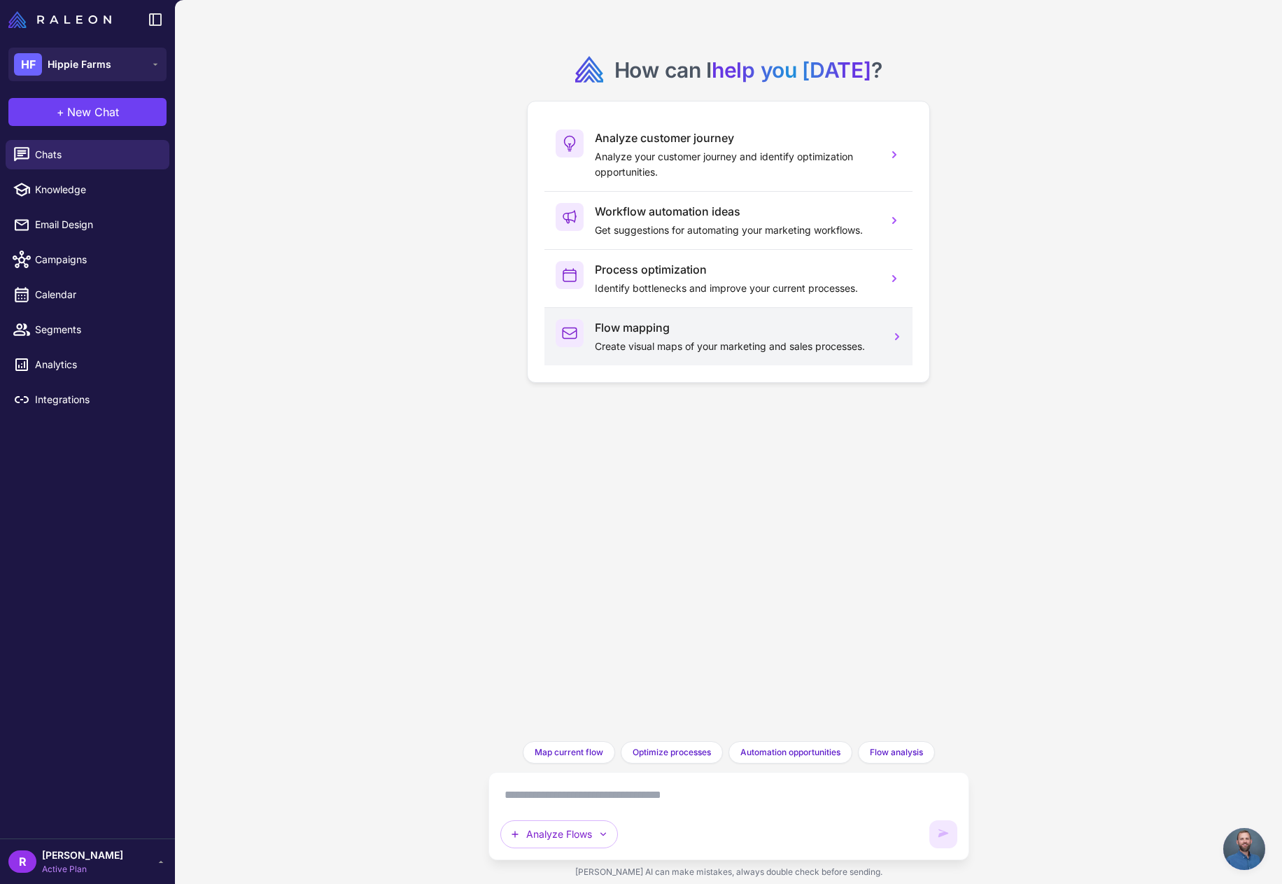
click at [708, 353] on p "Create visual maps of your marketing and sales processes." at bounding box center [735, 346] width 281 height 15
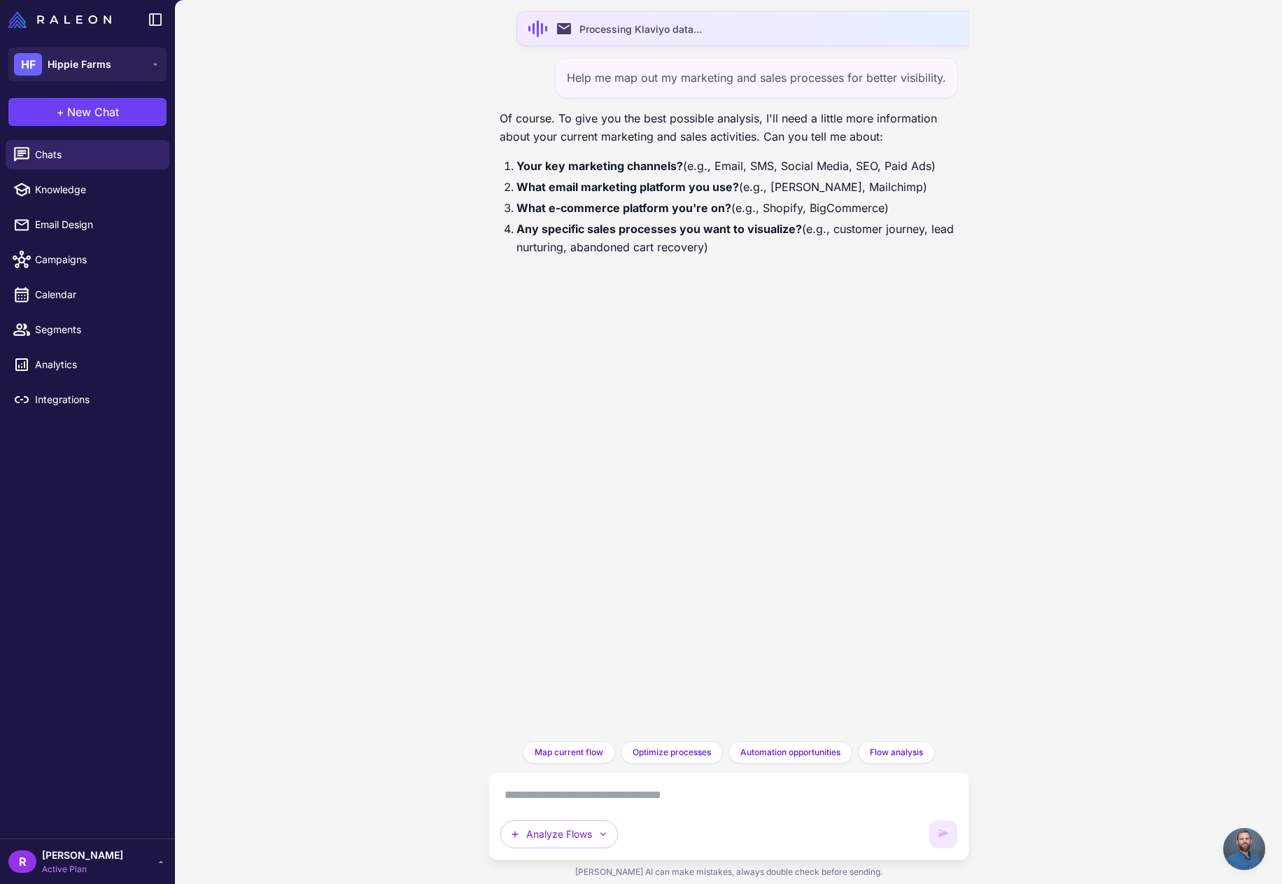
click at [580, 792] on textarea at bounding box center [728, 795] width 457 height 22
type textarea "**********"
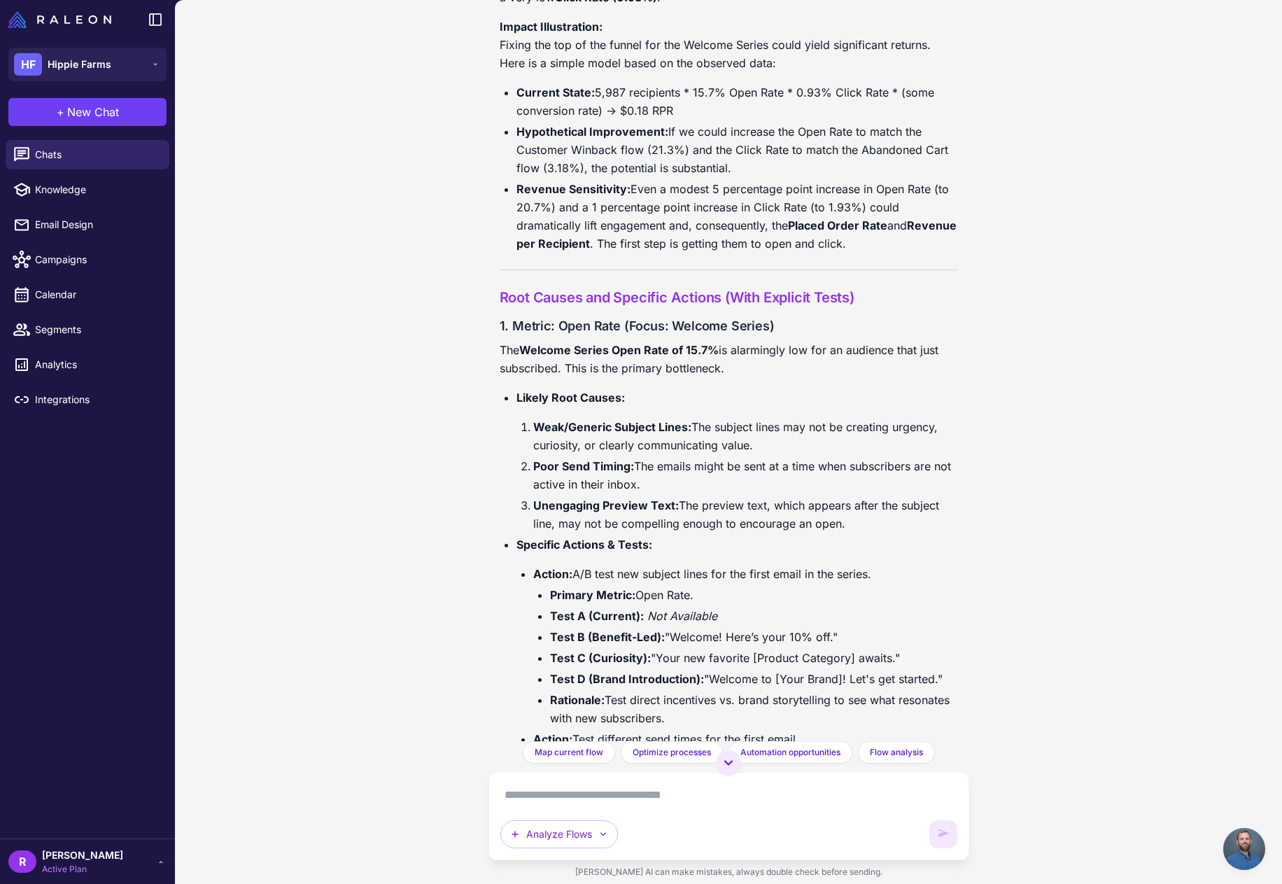
scroll to position [4197, 0]
